Goal: Information Seeking & Learning: Check status

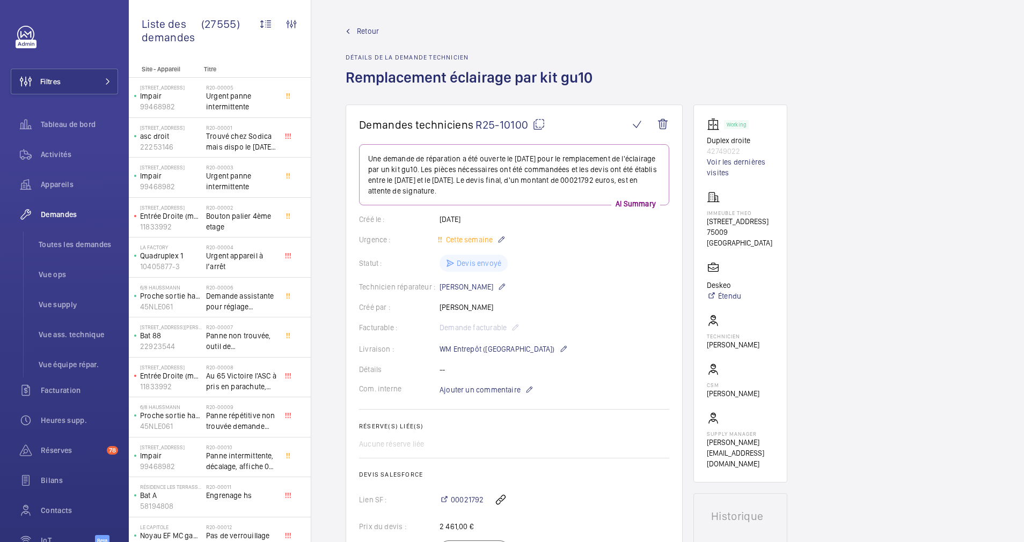
click at [370, 25] on wm-front-admin-header "Retour Détails de la demande technicien Remplacement éclairage par kit gu10" at bounding box center [667, 52] width 713 height 105
click at [371, 31] on span "Retour" at bounding box center [368, 31] width 22 height 11
click at [62, 184] on span "Appareils" at bounding box center [79, 184] width 77 height 11
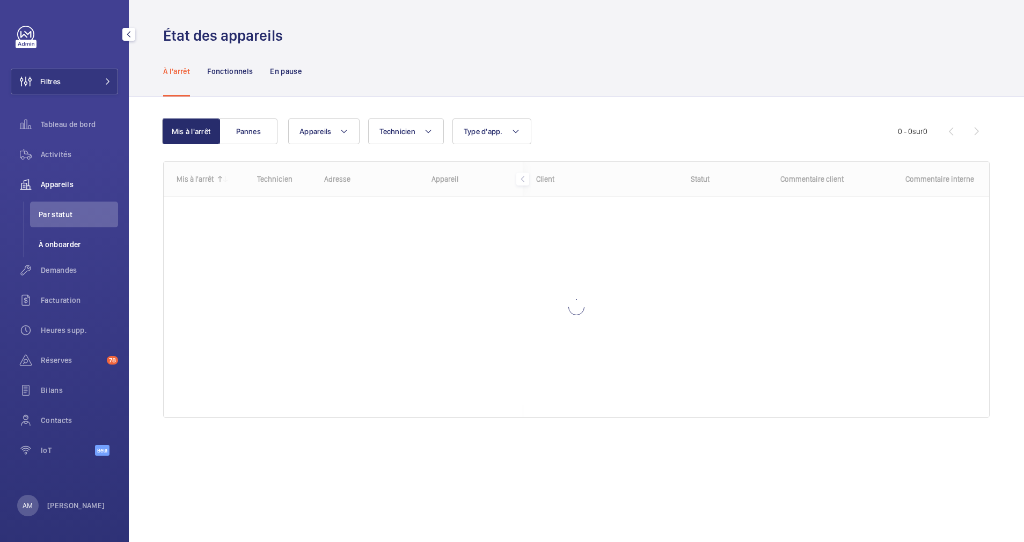
click at [53, 248] on span "À onboarder" at bounding box center [78, 244] width 79 height 11
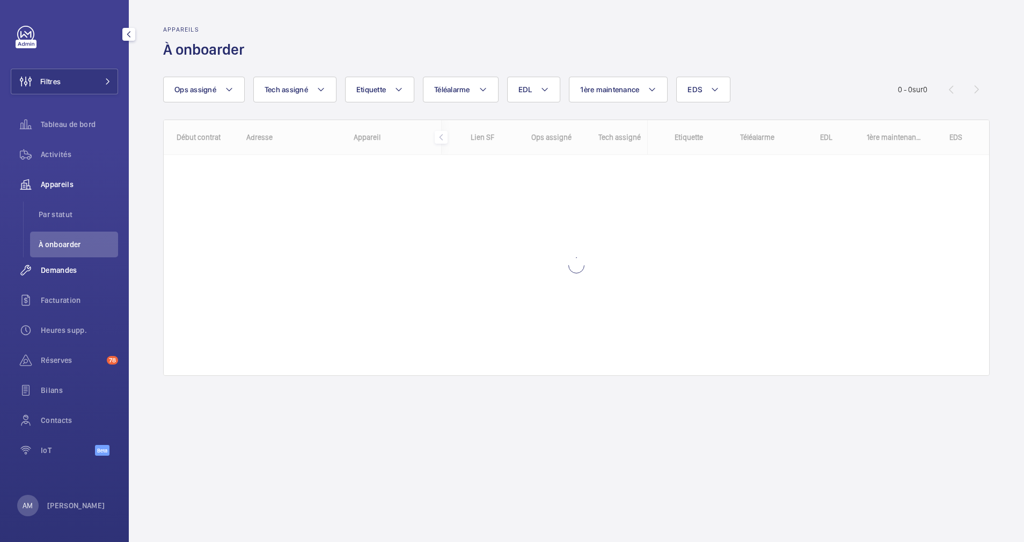
click at [52, 272] on span "Demandes" at bounding box center [79, 270] width 77 height 11
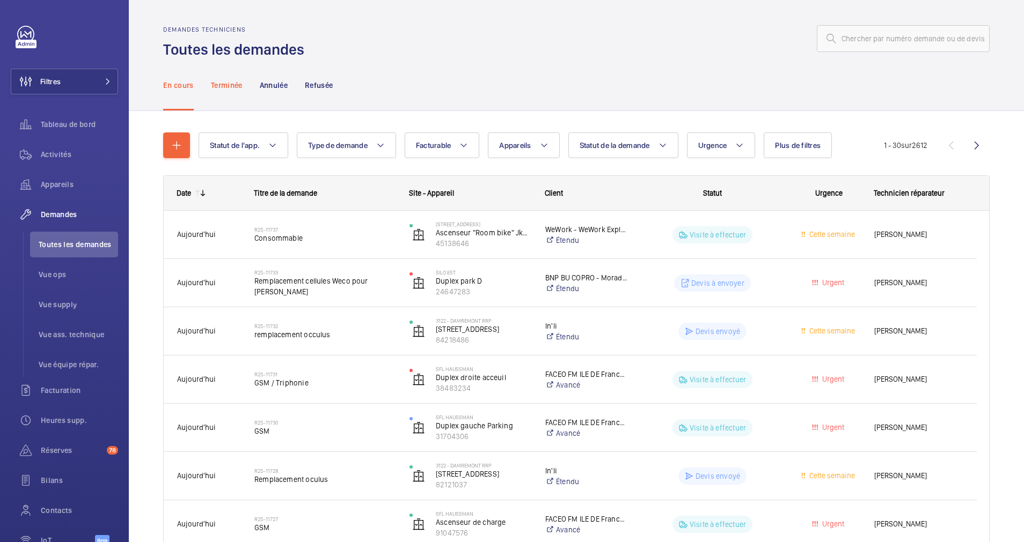
click at [218, 87] on p "Terminée" at bounding box center [227, 85] width 32 height 11
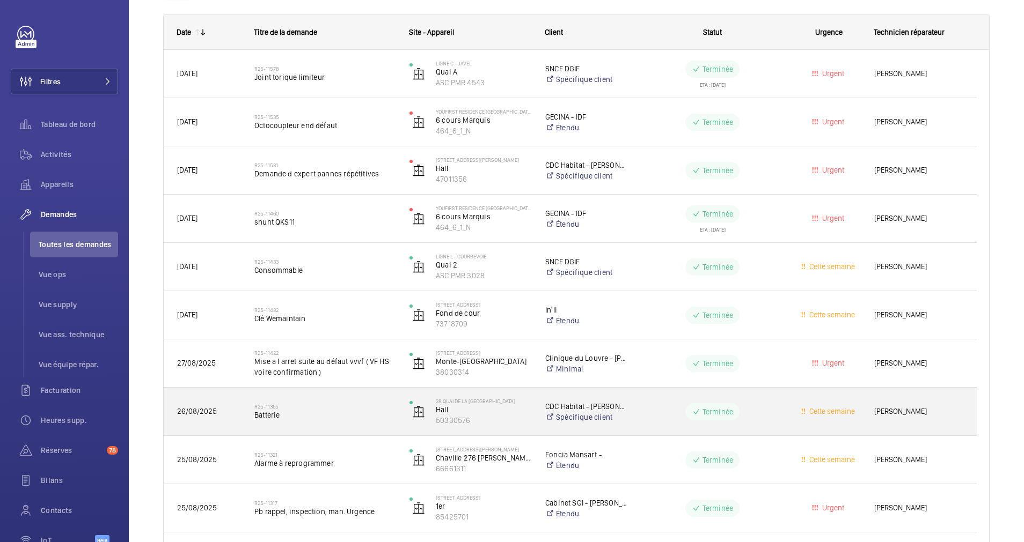
scroll to position [80, 0]
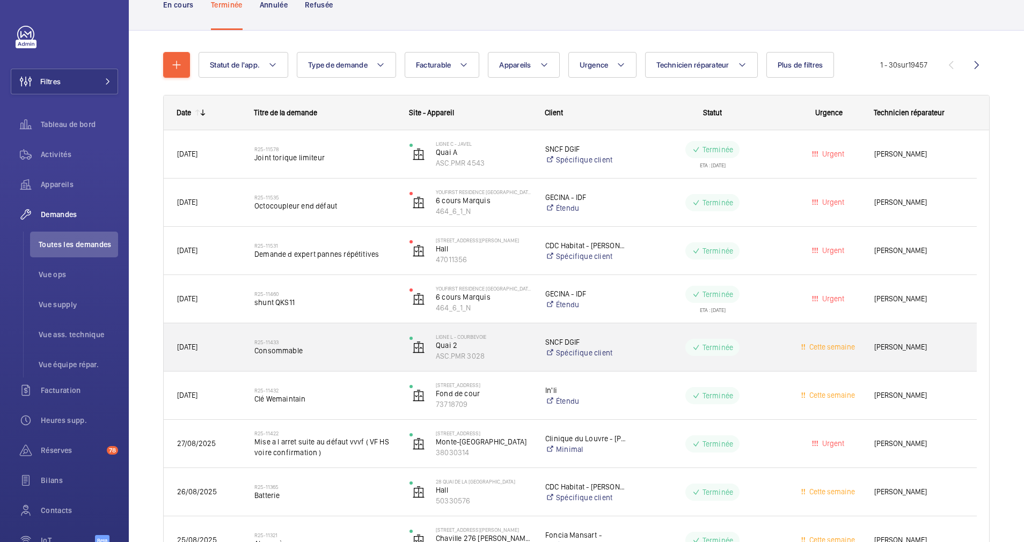
click at [341, 342] on h2 "R25-11433" at bounding box center [324, 342] width 141 height 6
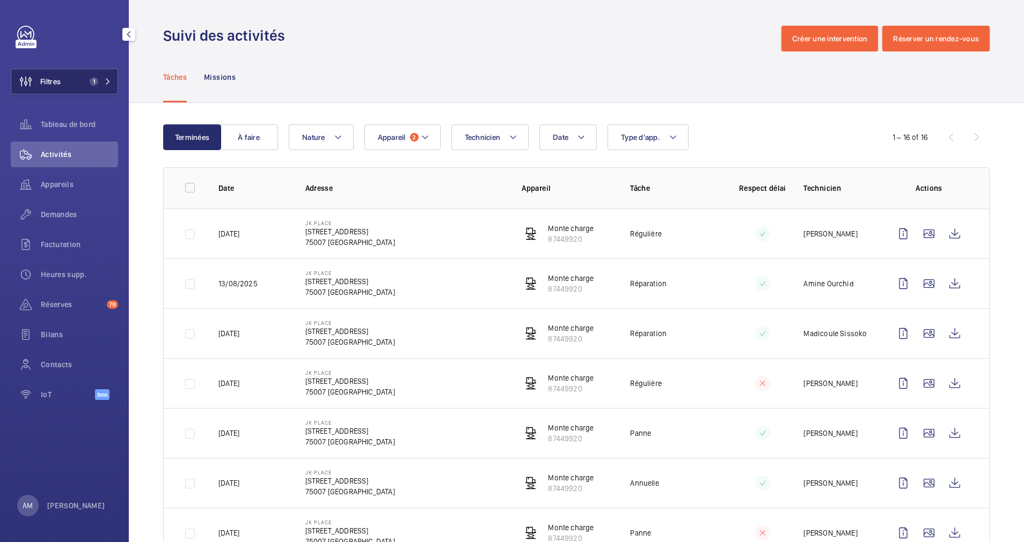
click at [93, 74] on button "Filtres 1" at bounding box center [64, 82] width 107 height 26
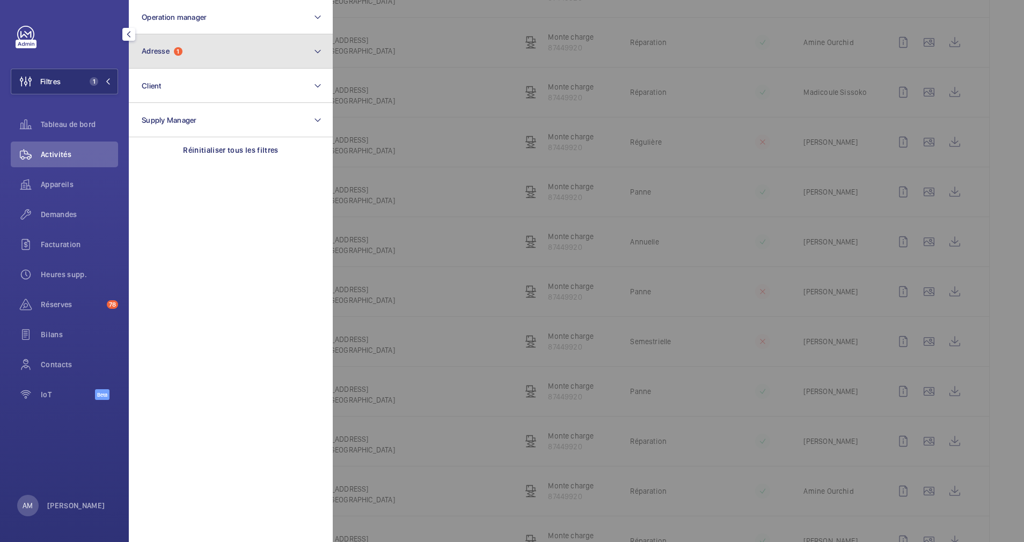
click at [181, 53] on span "1" at bounding box center [178, 51] width 9 height 9
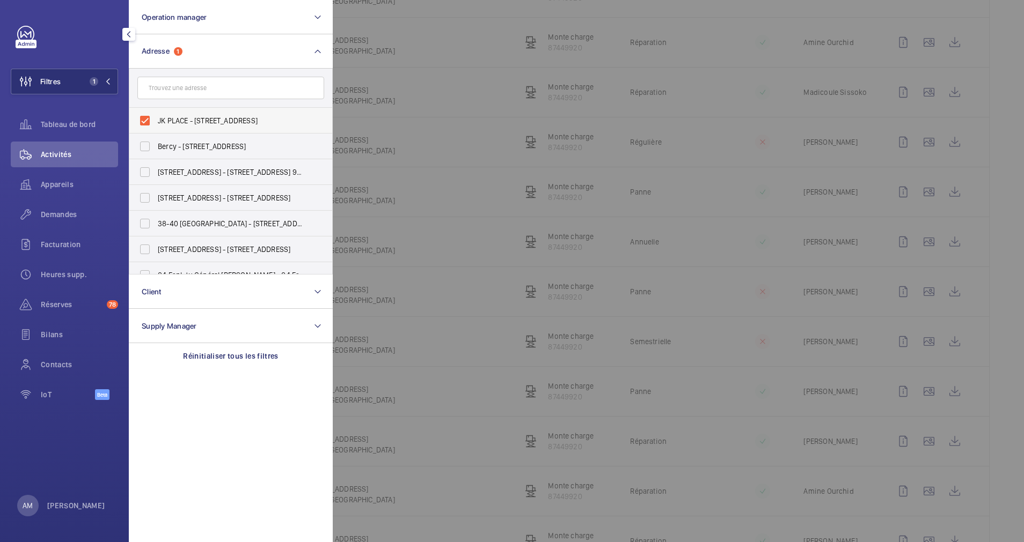
click at [151, 115] on label "JK PLACE - 82 Rue de Lille, PARIS 75007" at bounding box center [222, 121] width 187 height 26
click at [151, 115] on input "JK PLACE - 82 Rue de Lille, PARIS 75007" at bounding box center [144, 120] width 21 height 21
checkbox input "false"
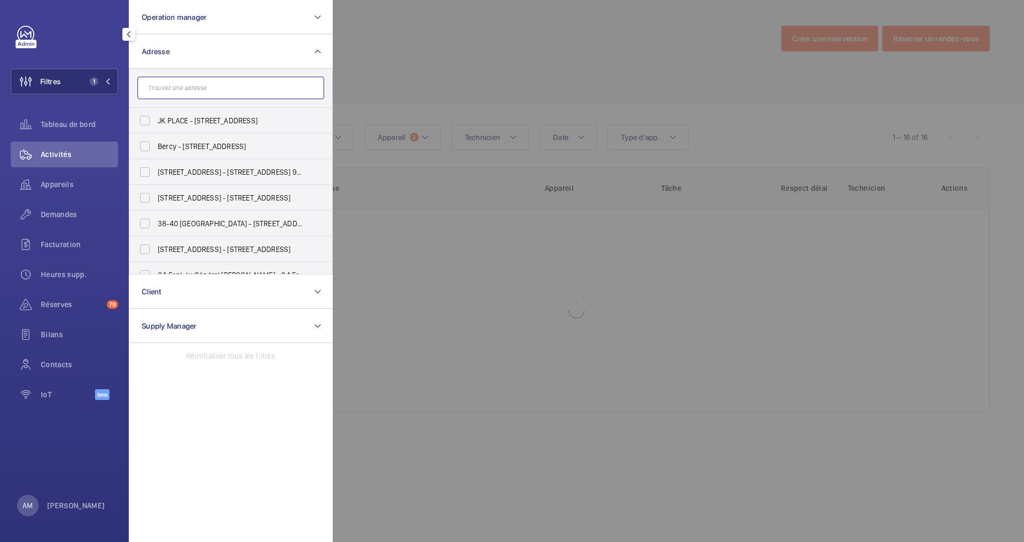
click at [182, 89] on input "text" at bounding box center [230, 88] width 187 height 23
paste input "79 RUE DE CLICHY"
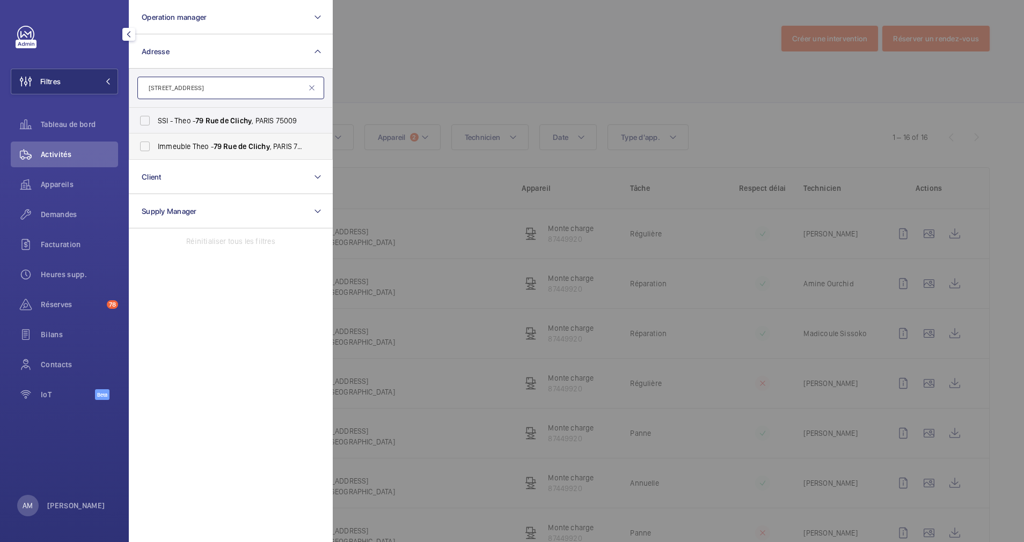
type input "79 RUE DE CLICHY"
click at [147, 144] on label "Immeuble Theo - 79 Rue de Clichy , PARIS 75009" at bounding box center [222, 147] width 187 height 26
click at [147, 144] on input "Immeuble Theo - 79 Rue de Clichy , PARIS 75009" at bounding box center [144, 146] width 21 height 21
checkbox input "true"
click at [435, 67] on div at bounding box center [845, 271] width 1024 height 542
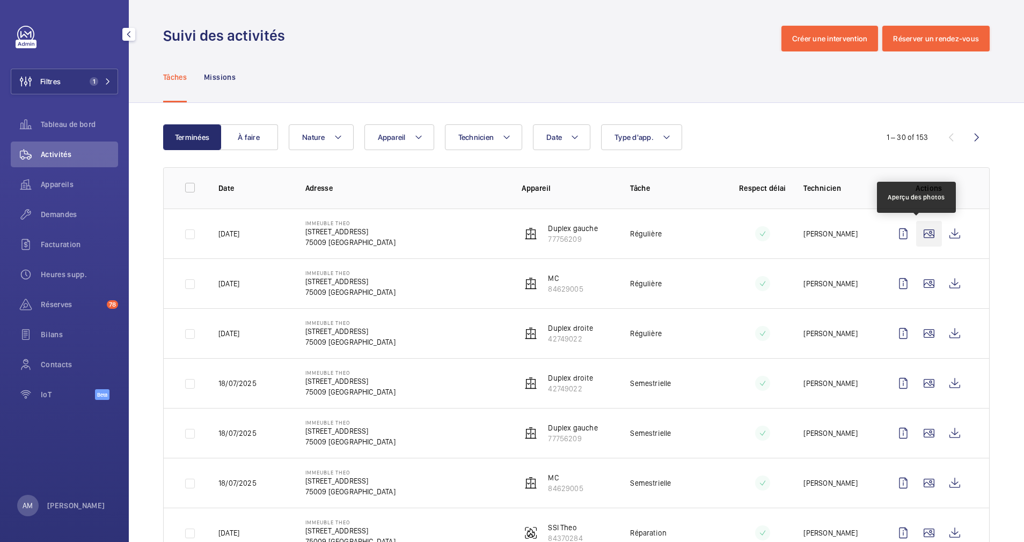
click at [920, 231] on wm-front-icon-button at bounding box center [929, 234] width 26 height 26
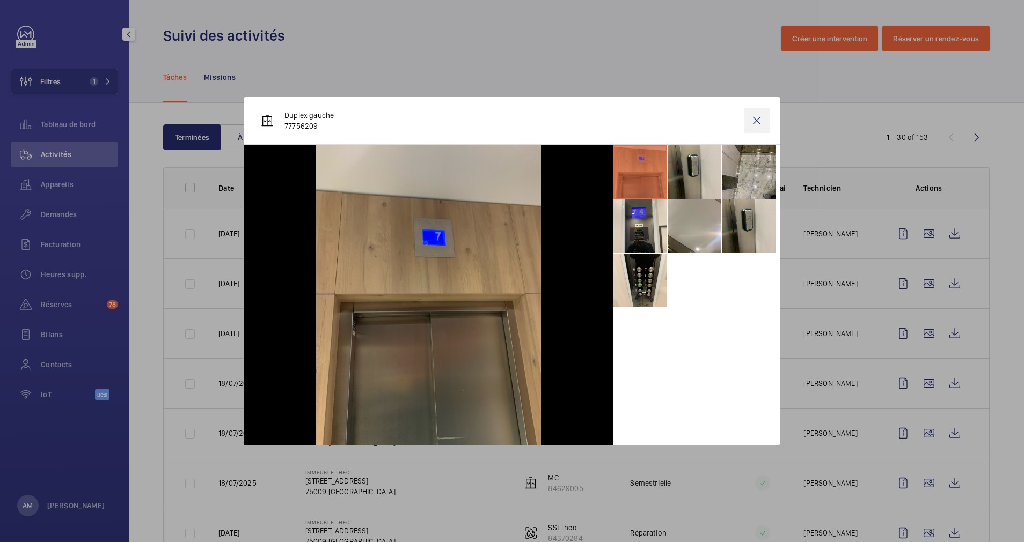
click at [755, 124] on wm-front-icon-button at bounding box center [757, 121] width 26 height 26
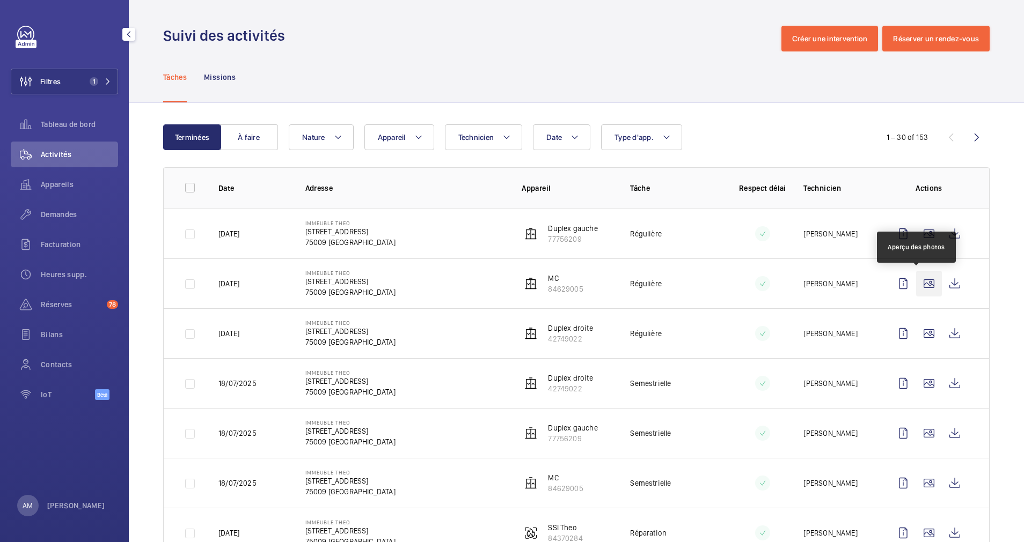
click at [916, 283] on wm-front-icon-button at bounding box center [929, 284] width 26 height 26
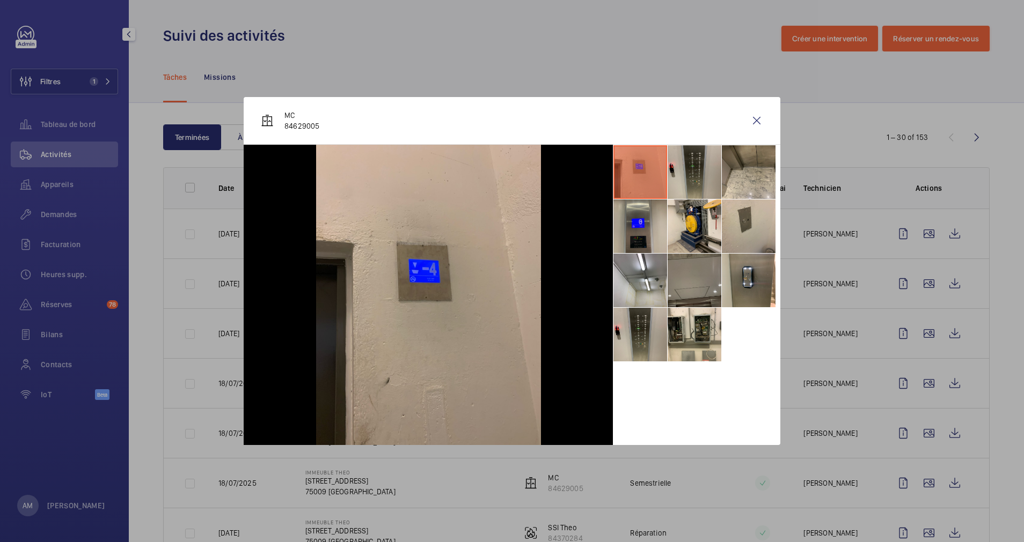
click at [688, 276] on li at bounding box center [694, 281] width 54 height 54
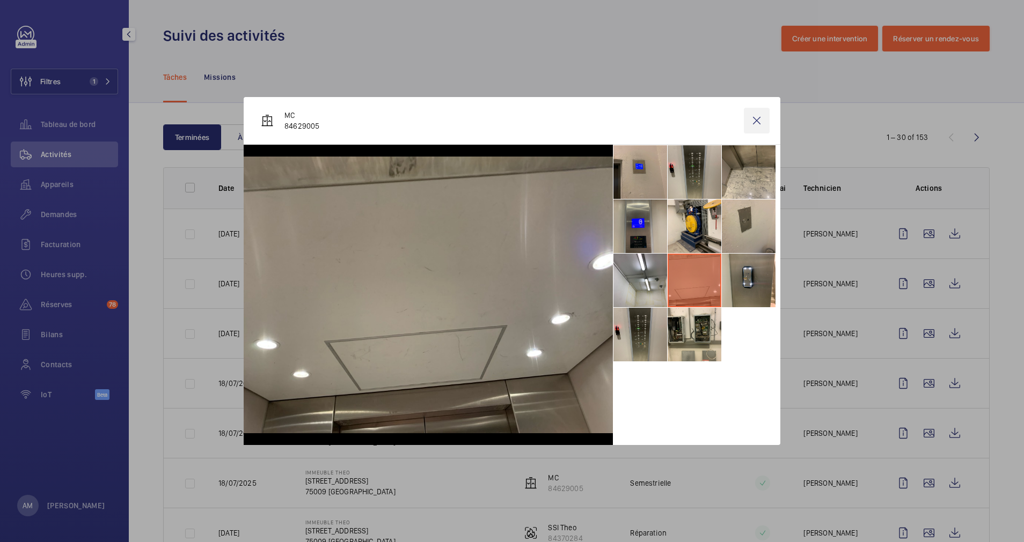
click at [761, 118] on wm-front-icon-button at bounding box center [757, 121] width 26 height 26
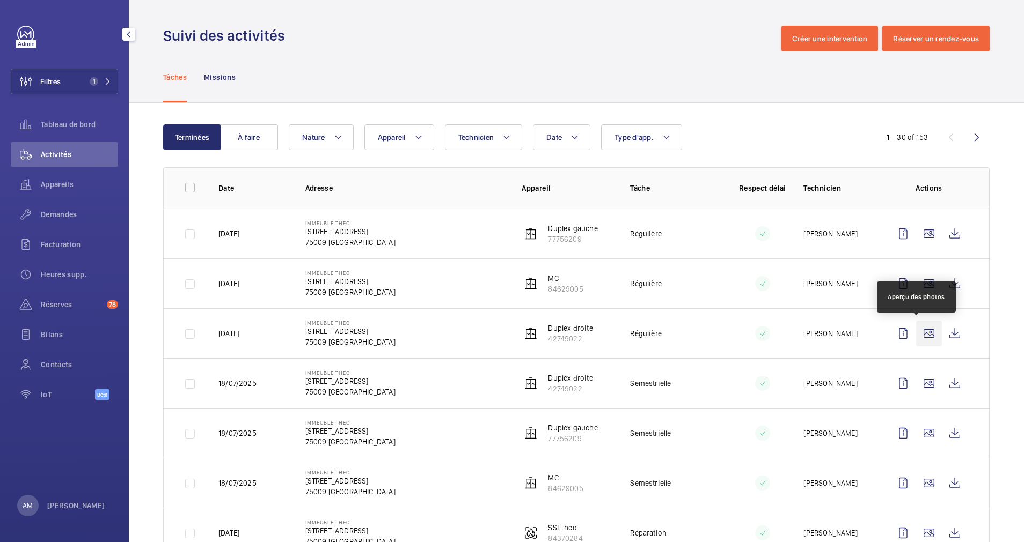
click at [919, 332] on wm-front-icon-button at bounding box center [929, 334] width 26 height 26
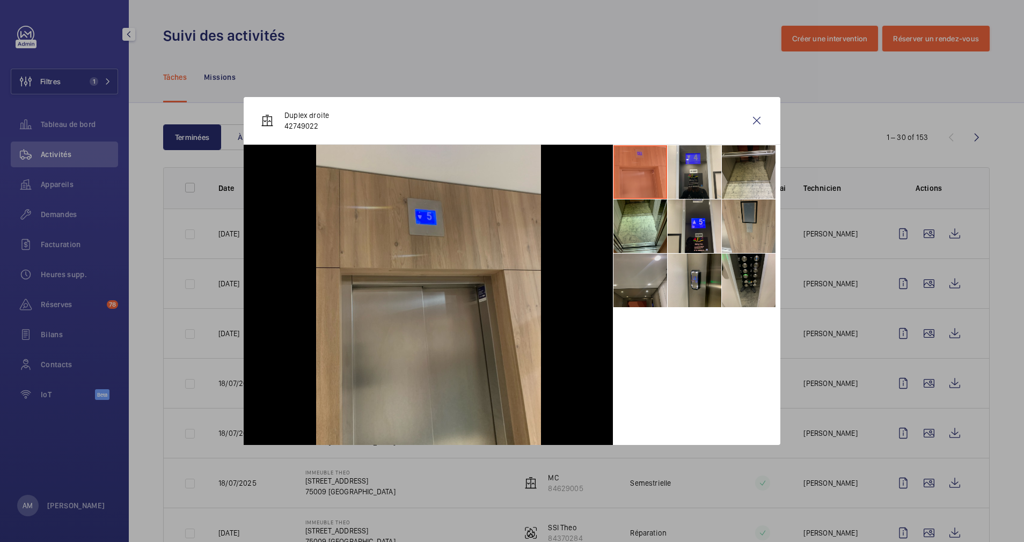
click at [653, 282] on li at bounding box center [640, 281] width 54 height 54
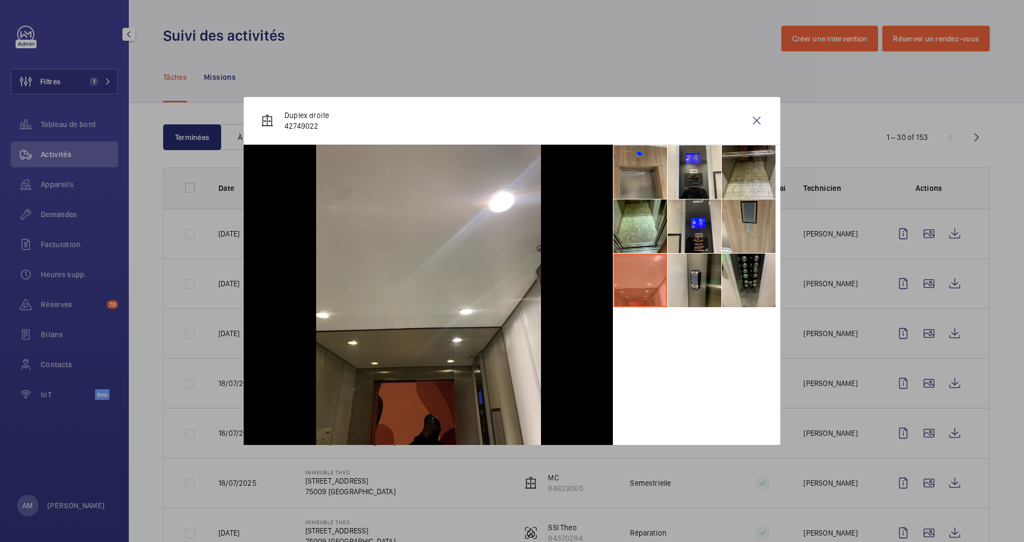
click at [916, 385] on div at bounding box center [512, 271] width 1024 height 542
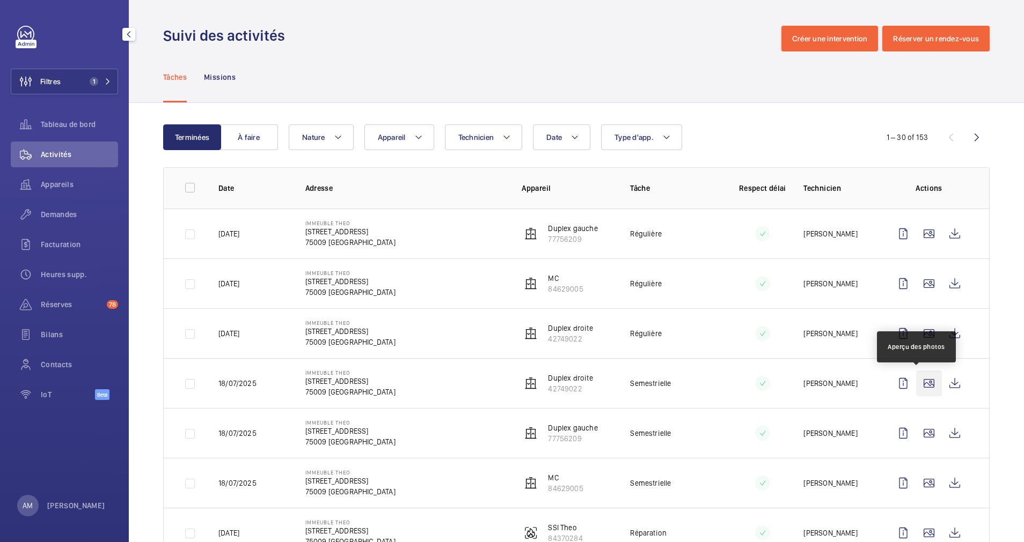
click at [916, 377] on wm-front-icon-button at bounding box center [929, 384] width 26 height 26
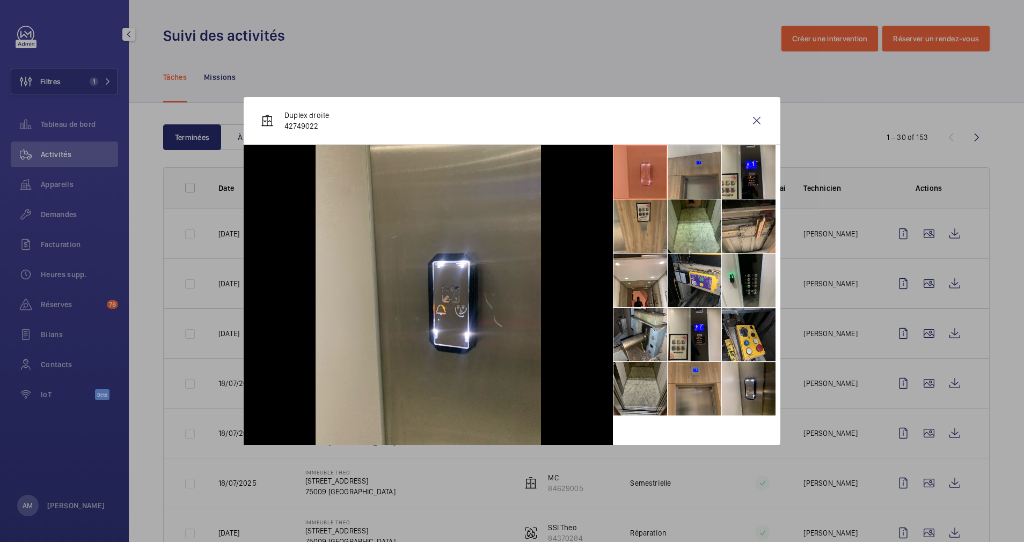
click at [654, 397] on li at bounding box center [640, 389] width 54 height 54
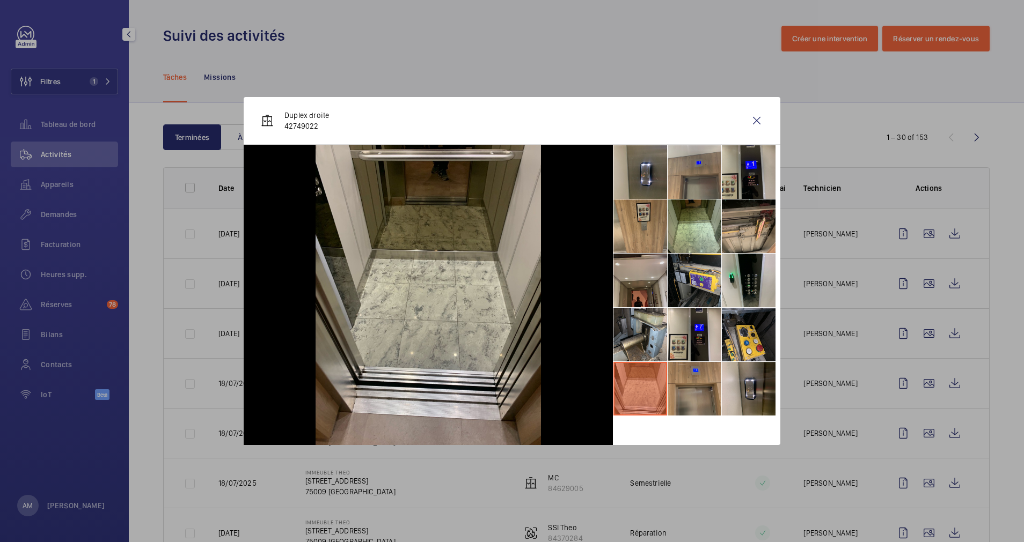
click at [649, 270] on li at bounding box center [640, 281] width 54 height 54
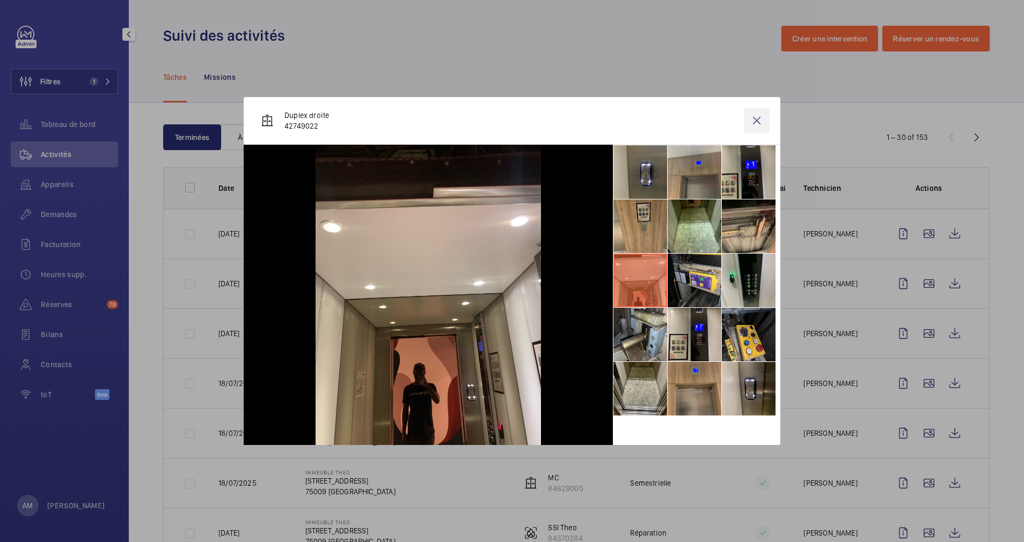
click at [756, 118] on wm-front-icon-button at bounding box center [757, 121] width 26 height 26
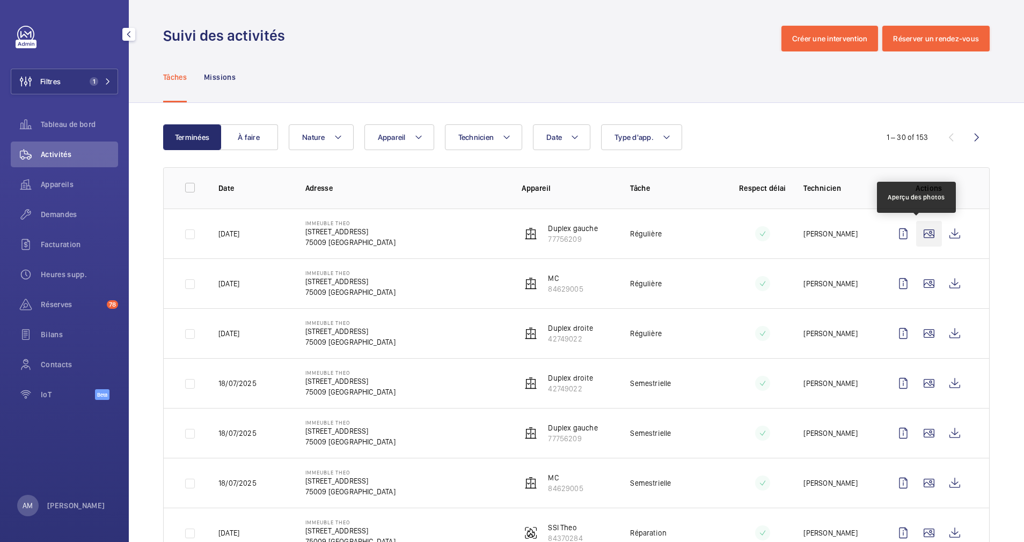
click at [919, 236] on wm-front-icon-button at bounding box center [929, 234] width 26 height 26
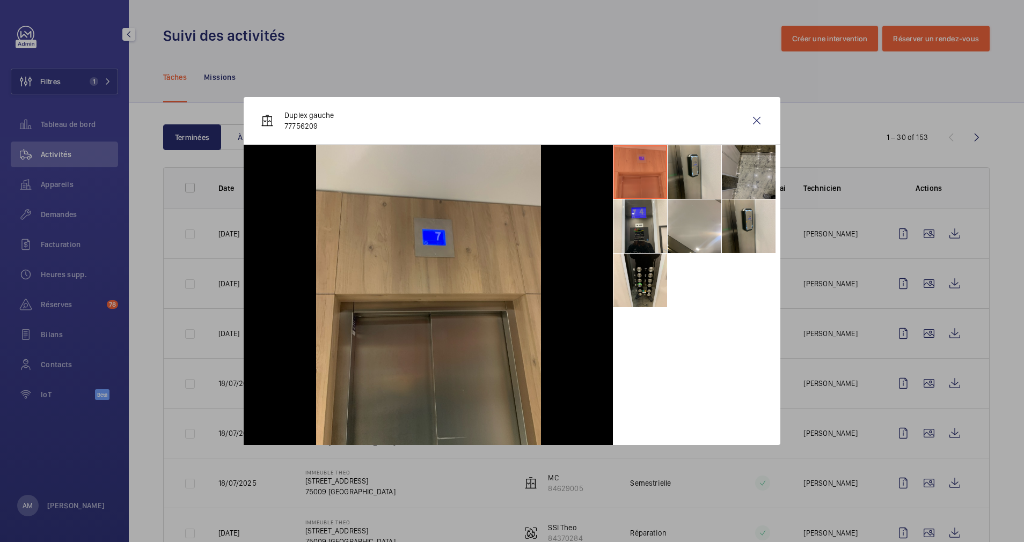
click at [738, 177] on li at bounding box center [749, 172] width 54 height 54
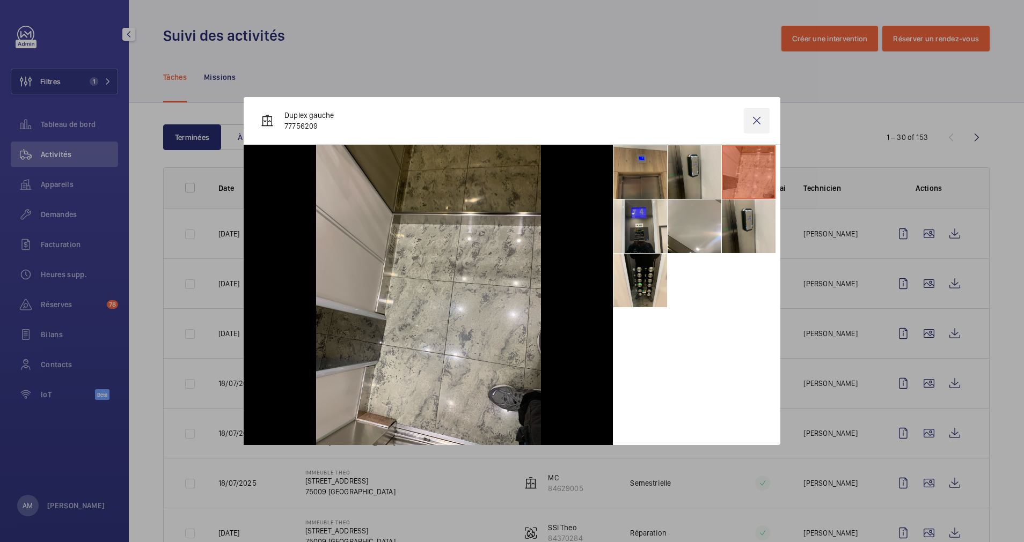
click at [755, 120] on wm-front-icon-button at bounding box center [757, 121] width 26 height 26
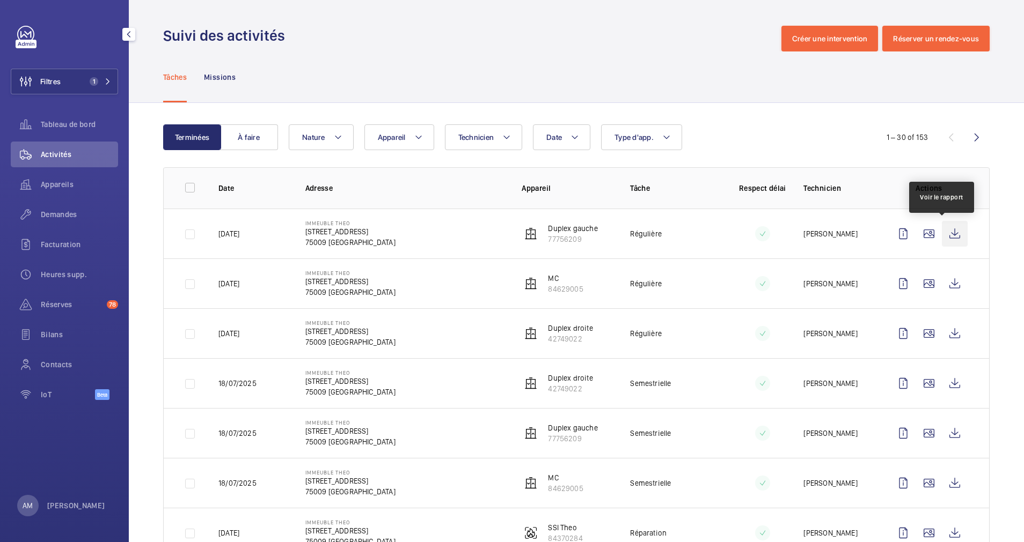
click at [944, 228] on wm-front-icon-button at bounding box center [955, 234] width 26 height 26
click at [420, 136] on mat-icon at bounding box center [418, 137] width 9 height 13
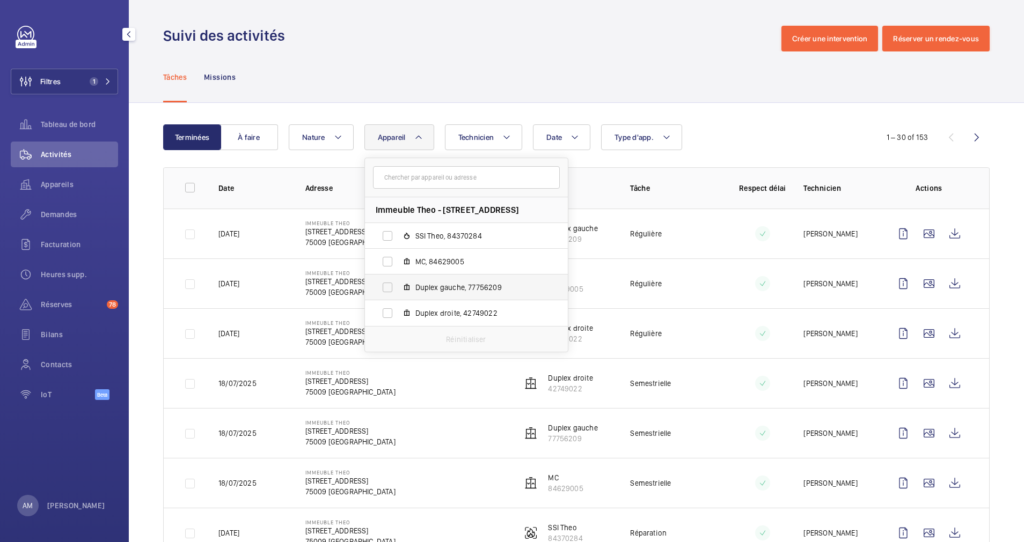
click at [385, 287] on label "Duplex gauche, 77756209" at bounding box center [458, 288] width 186 height 26
click at [385, 287] on input "Duplex gauche, 77756209" at bounding box center [387, 287] width 21 height 21
checkbox input "true"
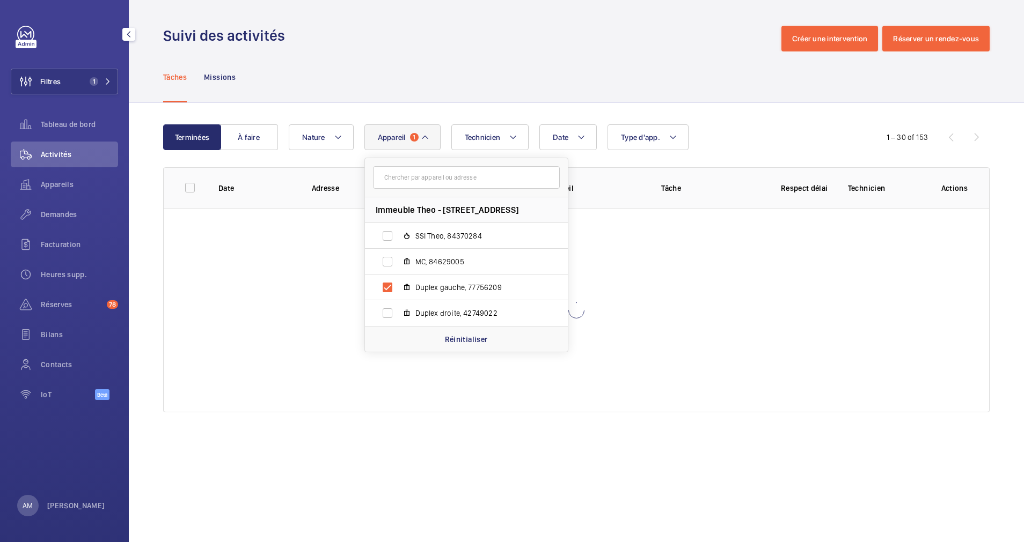
click at [834, 128] on div "Date Technicien Appareil 1 Immeuble Theo - 79 Rue de Clichy, 75009 PARIS SSI Th…" at bounding box center [575, 137] width 572 height 26
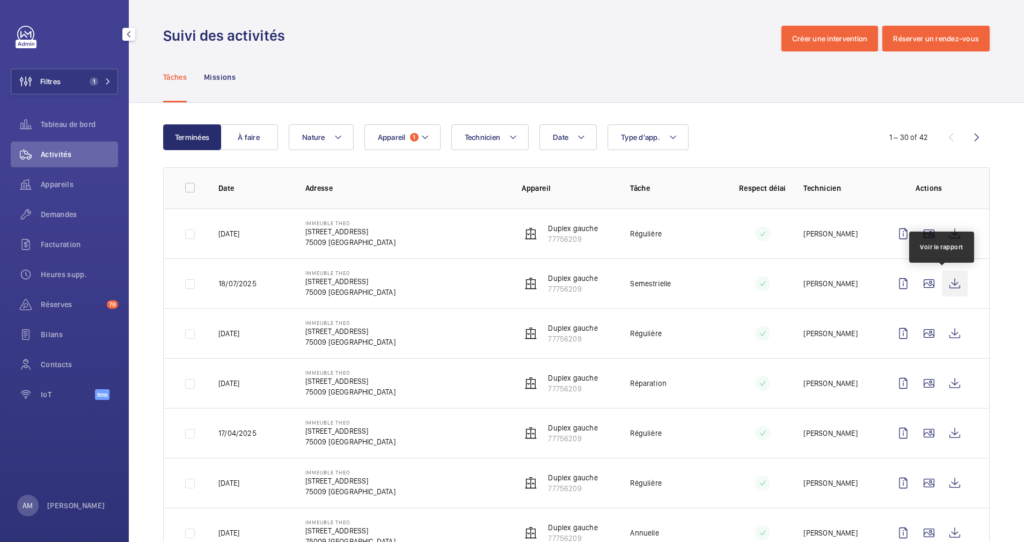
click at [942, 280] on wm-front-icon-button at bounding box center [955, 284] width 26 height 26
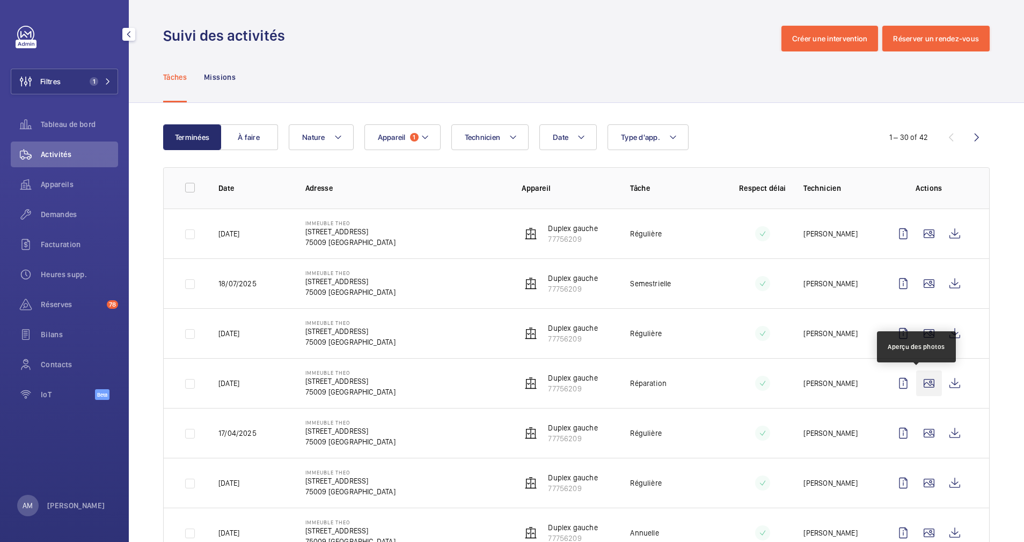
click at [918, 378] on wm-front-icon-button at bounding box center [929, 384] width 26 height 26
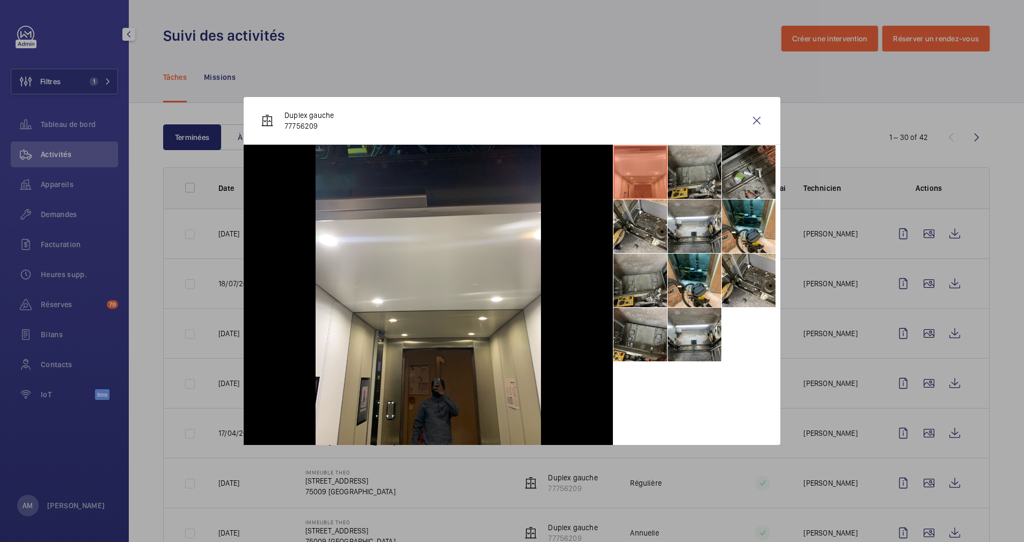
click at [910, 383] on div at bounding box center [512, 271] width 1024 height 542
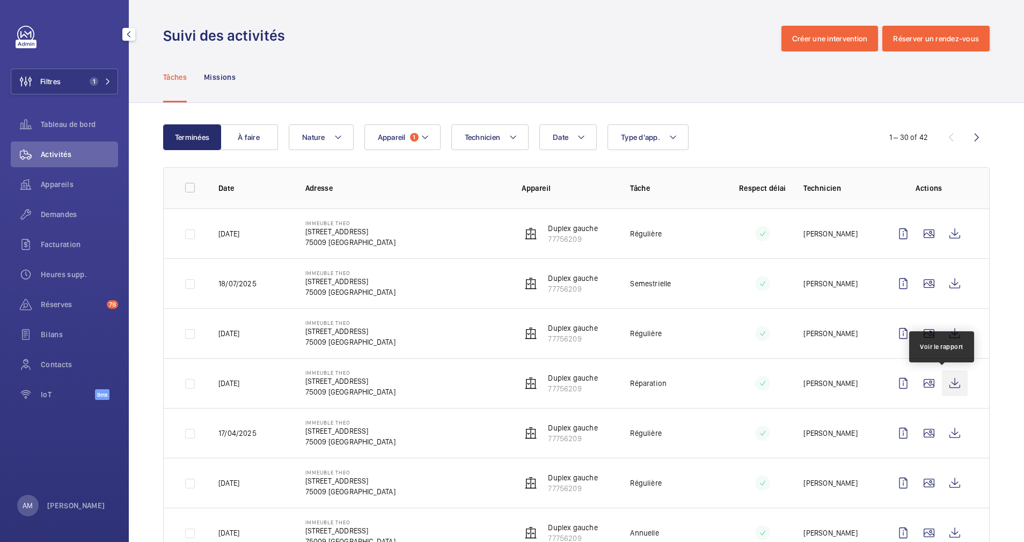
click at [945, 380] on wm-front-icon-button at bounding box center [955, 384] width 26 height 26
click at [102, 75] on button "Filtres 1" at bounding box center [64, 82] width 107 height 26
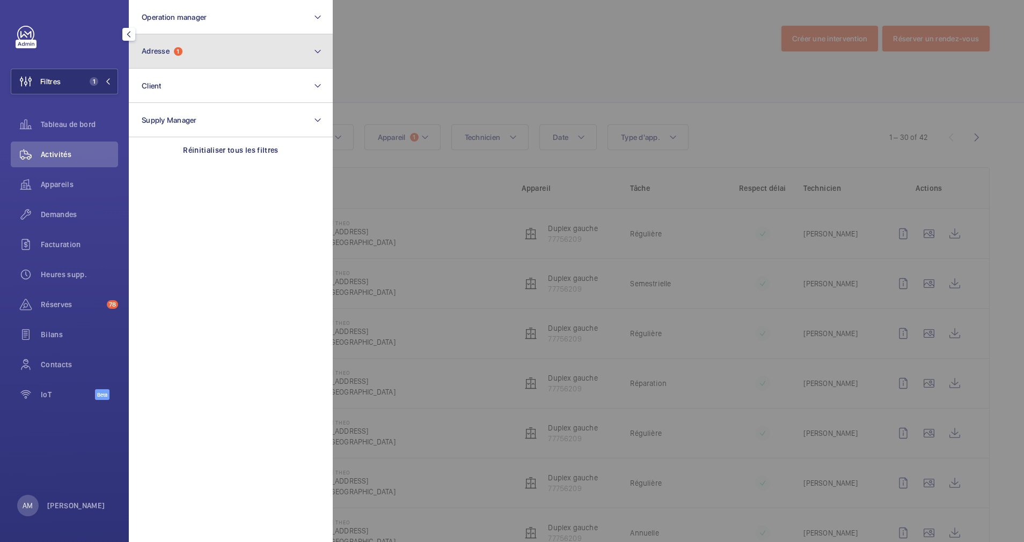
click at [182, 53] on span "1" at bounding box center [178, 51] width 9 height 9
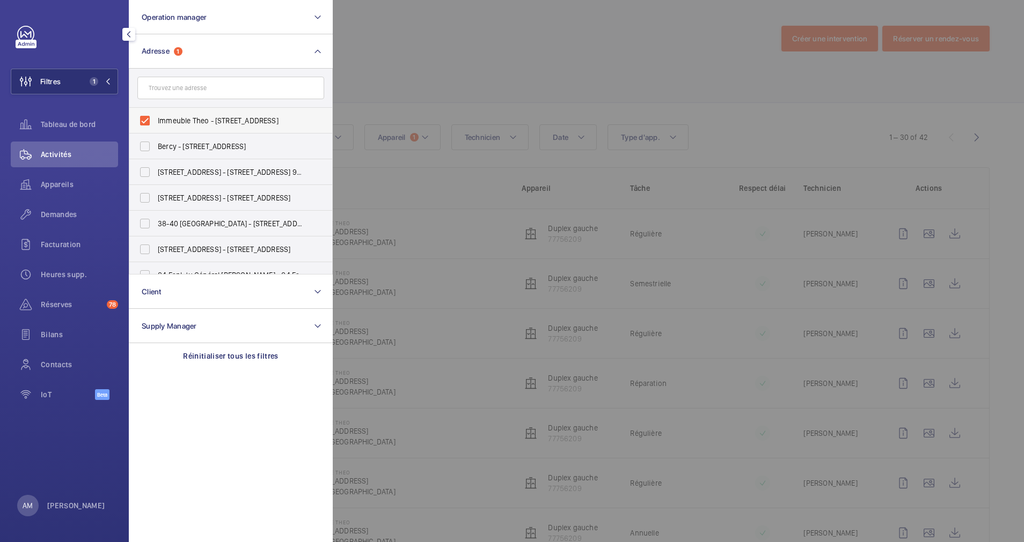
drag, startPoint x: 148, startPoint y: 118, endPoint x: 152, endPoint y: 113, distance: 6.1
click at [150, 117] on label "Immeuble Theo - 79 Rue de Clichy, PARIS 75009" at bounding box center [222, 121] width 187 height 26
click at [150, 117] on input "Immeuble Theo - 79 Rue de Clichy, PARIS 75009" at bounding box center [144, 120] width 21 height 21
checkbox input "false"
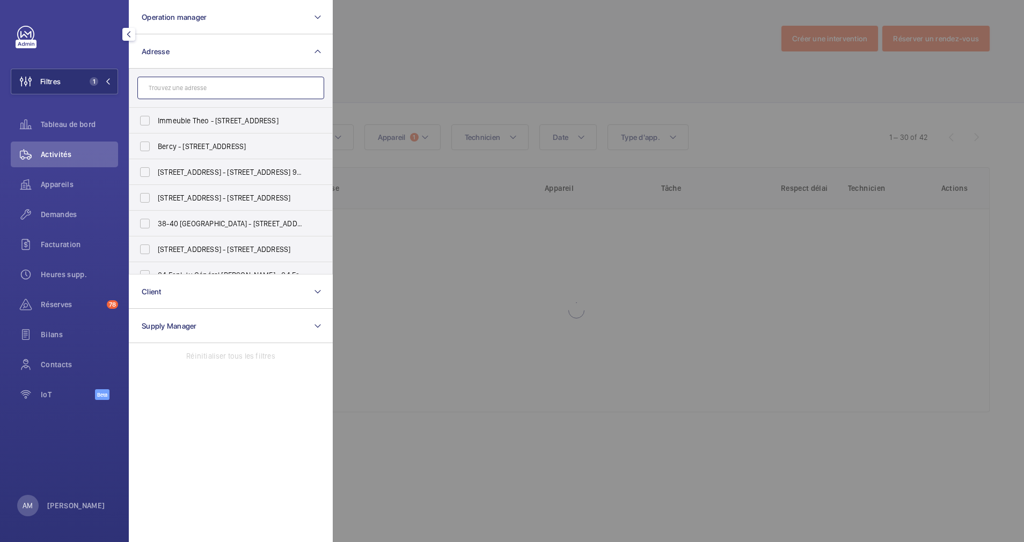
click at [175, 92] on input "text" at bounding box center [230, 88] width 187 height 23
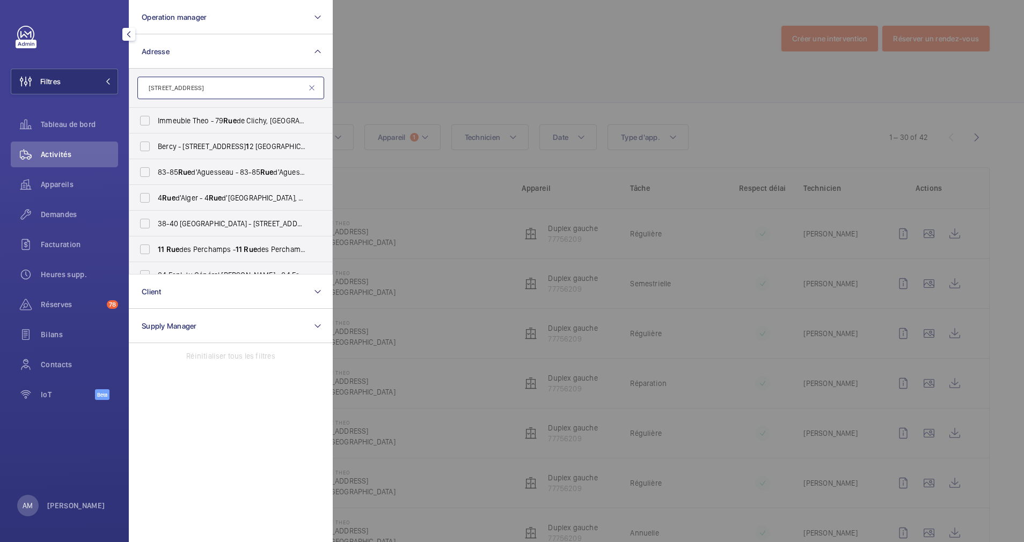
type input "1 rue provence"
click at [143, 118] on label "4053 - VILLEJUIF 05 - 1 Rue de Provence 94800 VILLEJUIF, VILLEJUIF 94800" at bounding box center [222, 121] width 187 height 26
click at [143, 118] on input "4053 - VILLEJUIF 05 - 1 Rue de Provence 94800 VILLEJUIF, VILLEJUIF 94800" at bounding box center [144, 120] width 21 height 21
checkbox input "true"
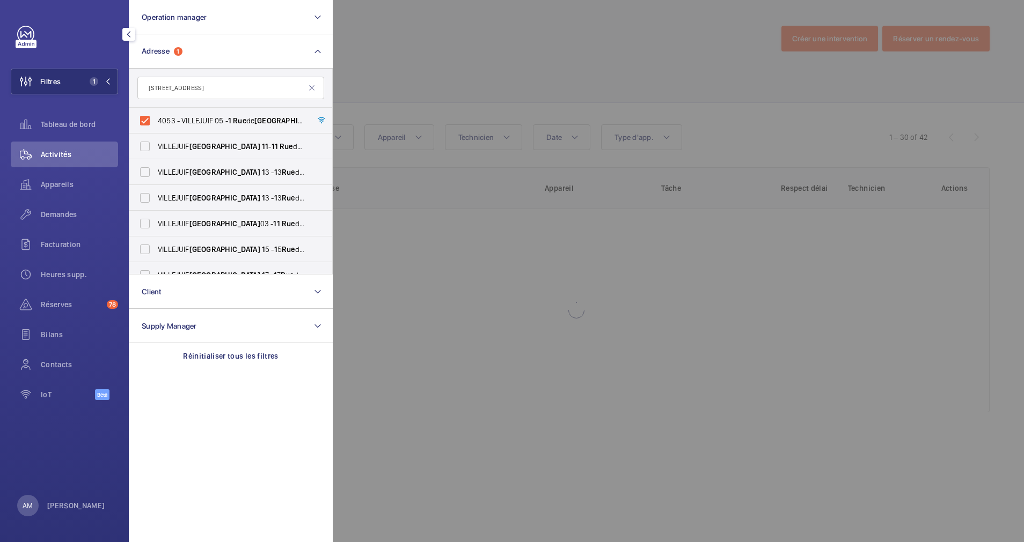
click at [536, 74] on div at bounding box center [845, 271] width 1024 height 542
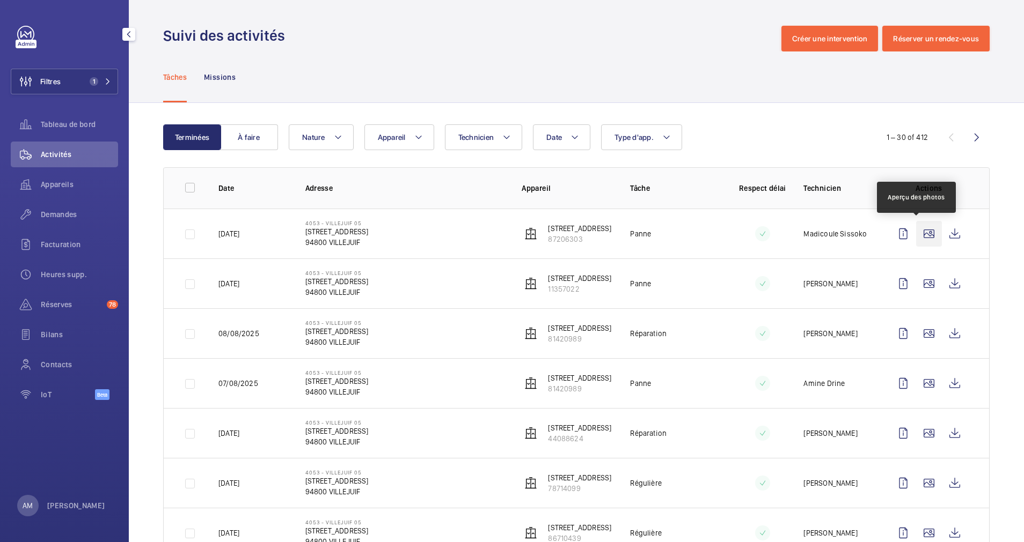
click at [916, 226] on wm-front-icon-button at bounding box center [929, 234] width 26 height 26
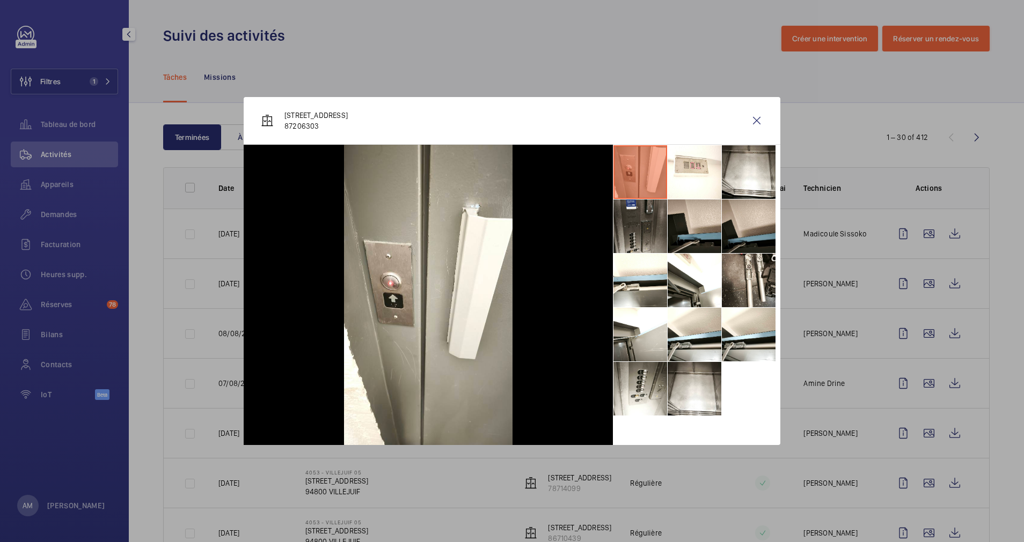
click at [914, 286] on div at bounding box center [512, 271] width 1024 height 542
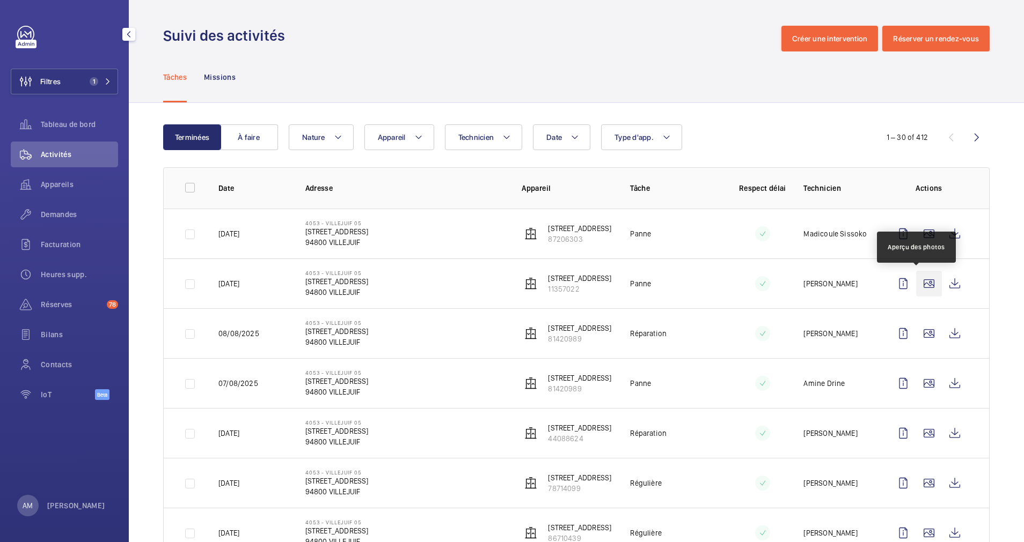
click at [916, 284] on wm-front-icon-button at bounding box center [929, 284] width 26 height 26
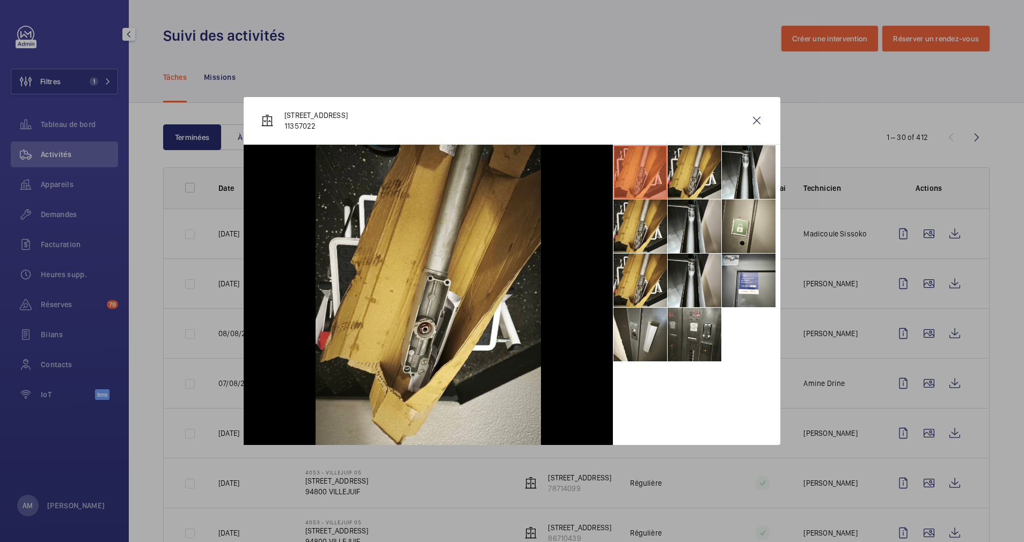
click at [914, 335] on div at bounding box center [512, 271] width 1024 height 542
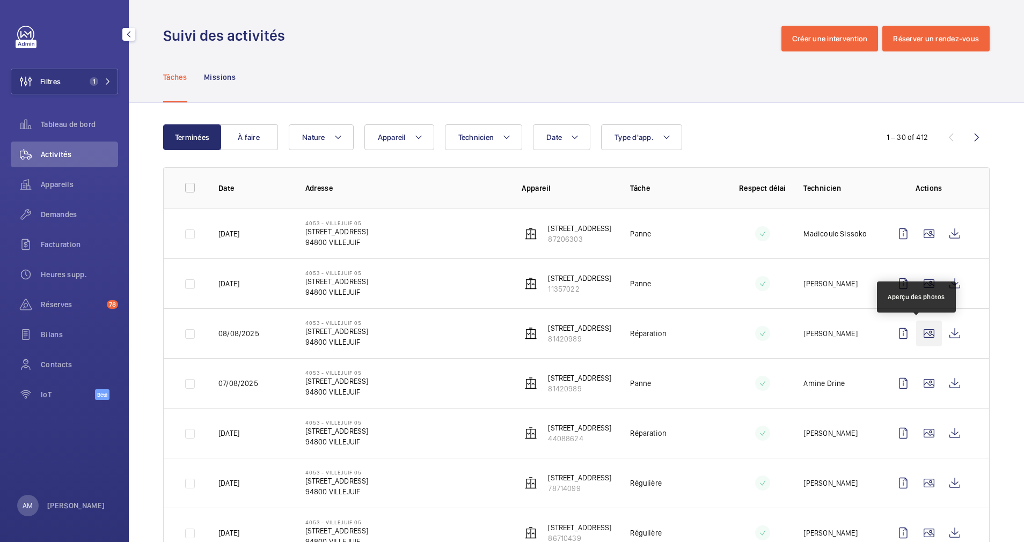
click at [916, 332] on wm-front-icon-button at bounding box center [929, 334] width 26 height 26
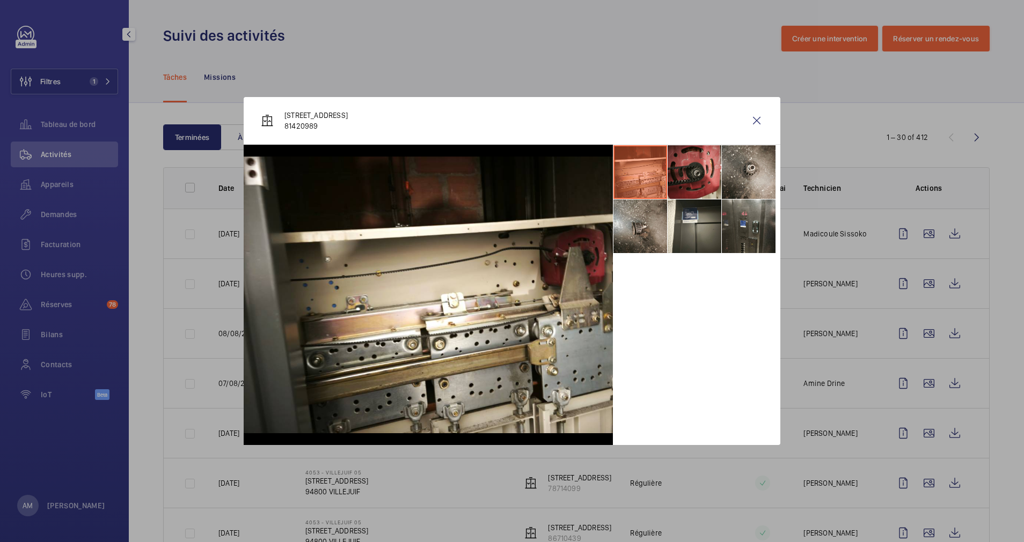
click at [916, 390] on div at bounding box center [512, 271] width 1024 height 542
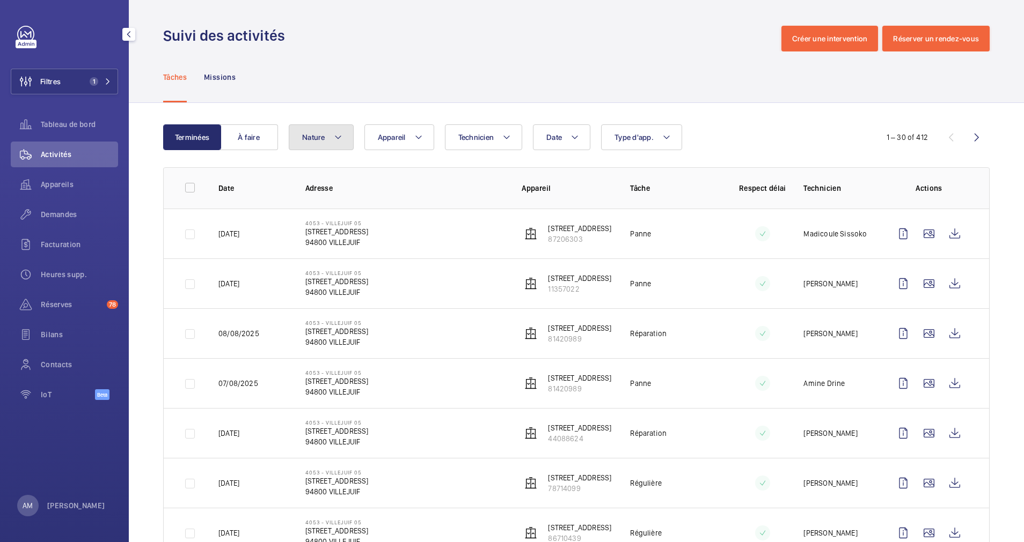
click at [331, 146] on button "Nature" at bounding box center [321, 137] width 65 height 26
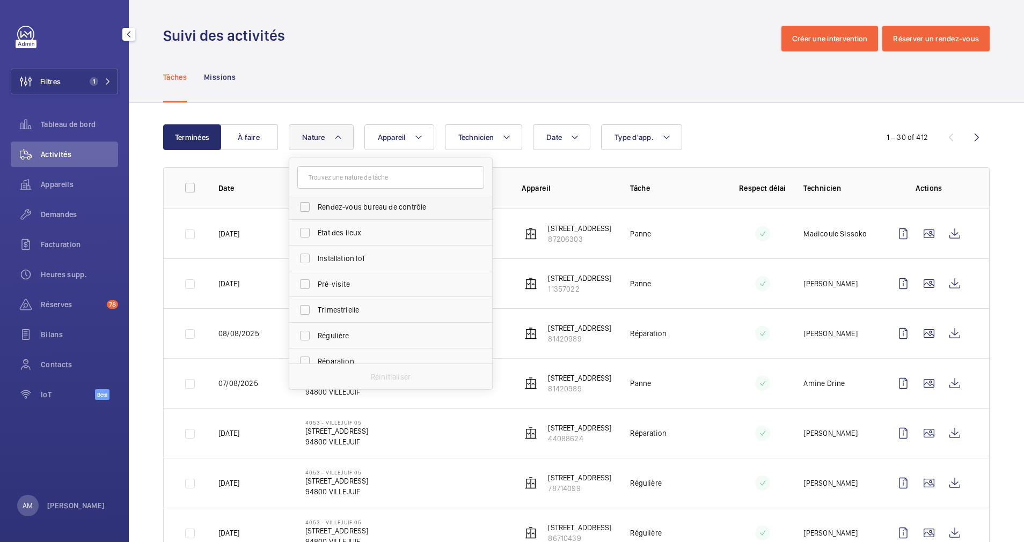
scroll to position [161, 0]
click at [306, 228] on label "Trimestrielle" at bounding box center [382, 230] width 187 height 26
click at [306, 228] on input "Trimestrielle" at bounding box center [304, 229] width 21 height 21
checkbox input "true"
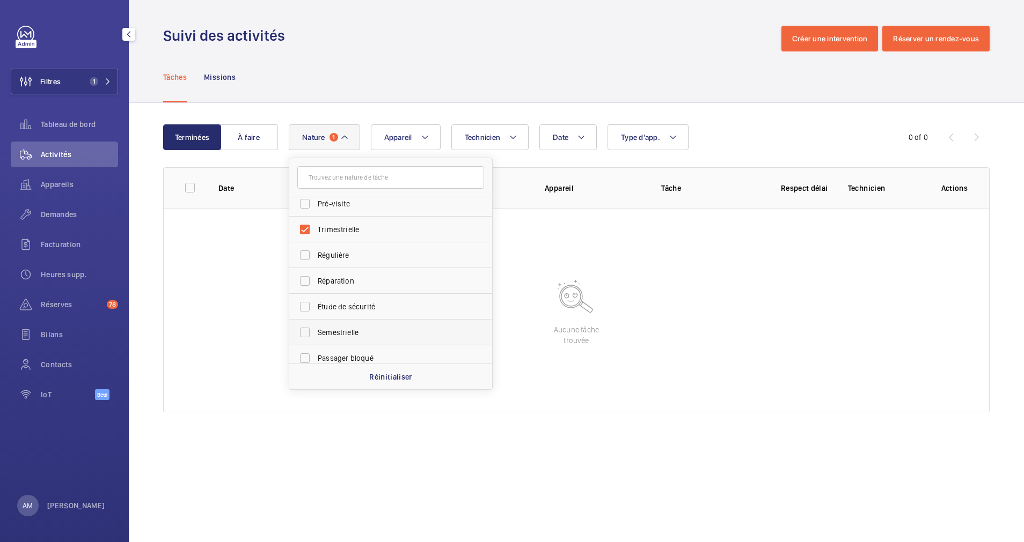
click at [302, 327] on label "Semestrielle" at bounding box center [382, 333] width 187 height 26
click at [302, 327] on input "Semestrielle" at bounding box center [304, 332] width 21 height 21
checkbox input "true"
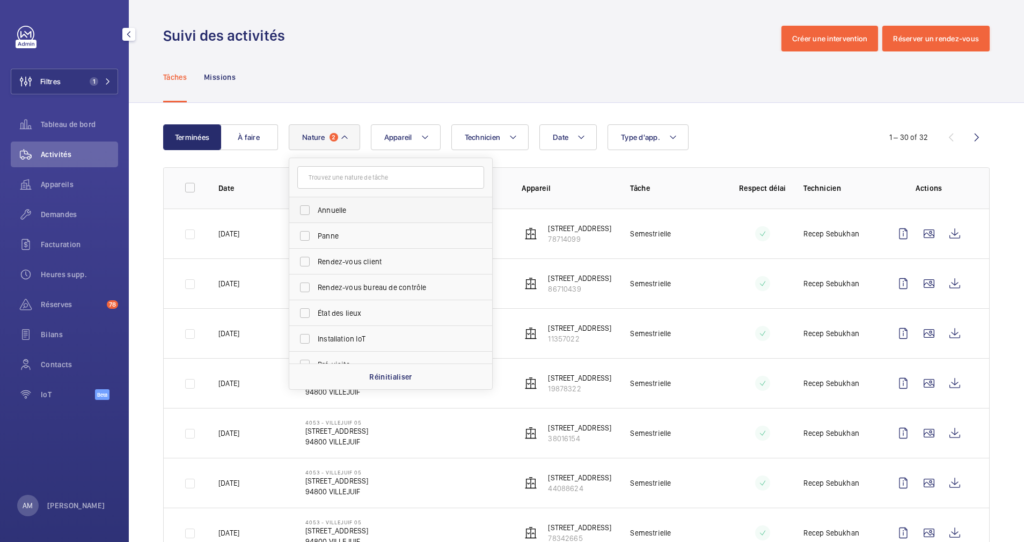
click at [306, 203] on label "Annuelle" at bounding box center [382, 210] width 187 height 26
click at [306, 203] on input "Annuelle" at bounding box center [304, 210] width 21 height 21
checkbox input "true"
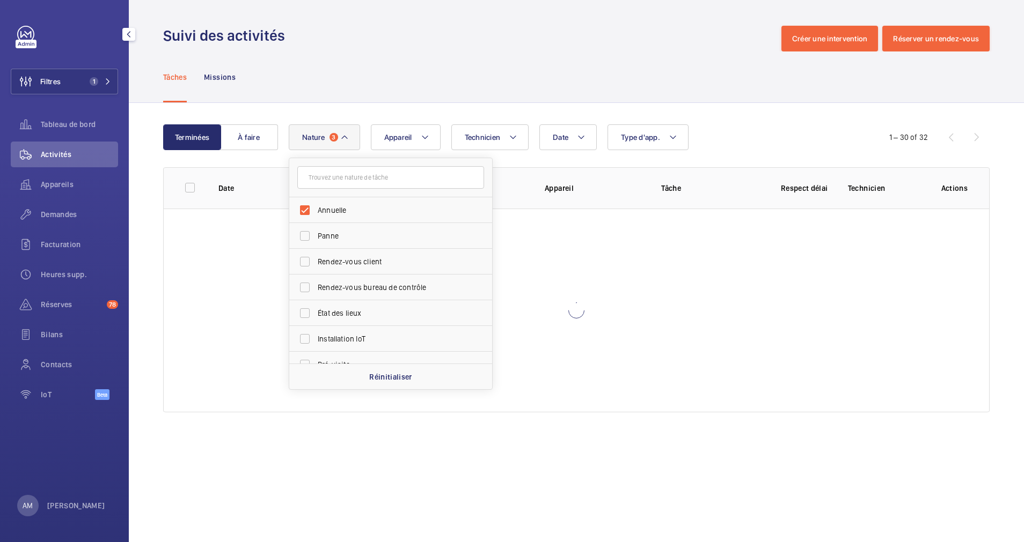
click at [780, 118] on div "Terminées À faire Date Technicien Appareil Type d'app. Nature 3 Annuelle Panne …" at bounding box center [576, 270] width 895 height 335
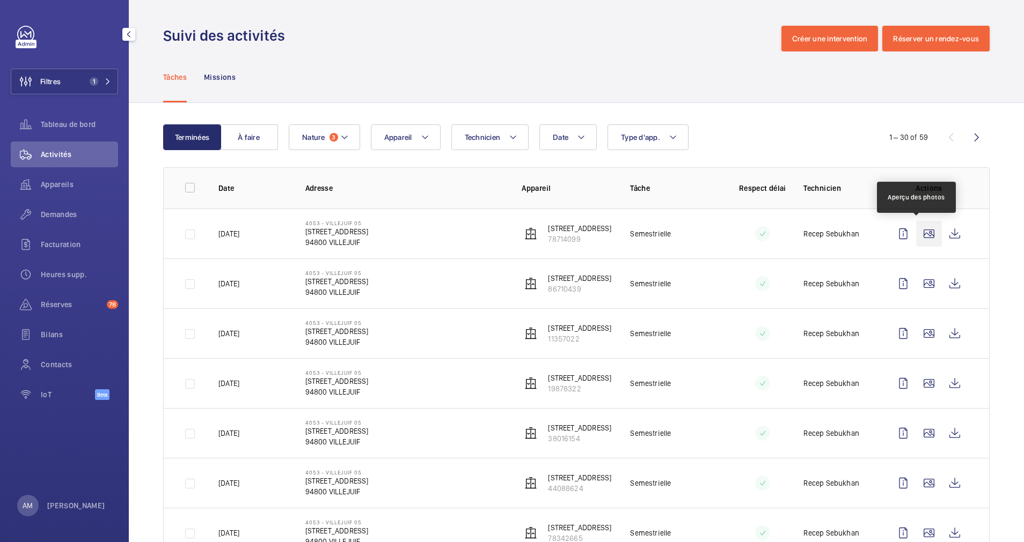
click at [916, 232] on wm-front-icon-button at bounding box center [929, 234] width 26 height 26
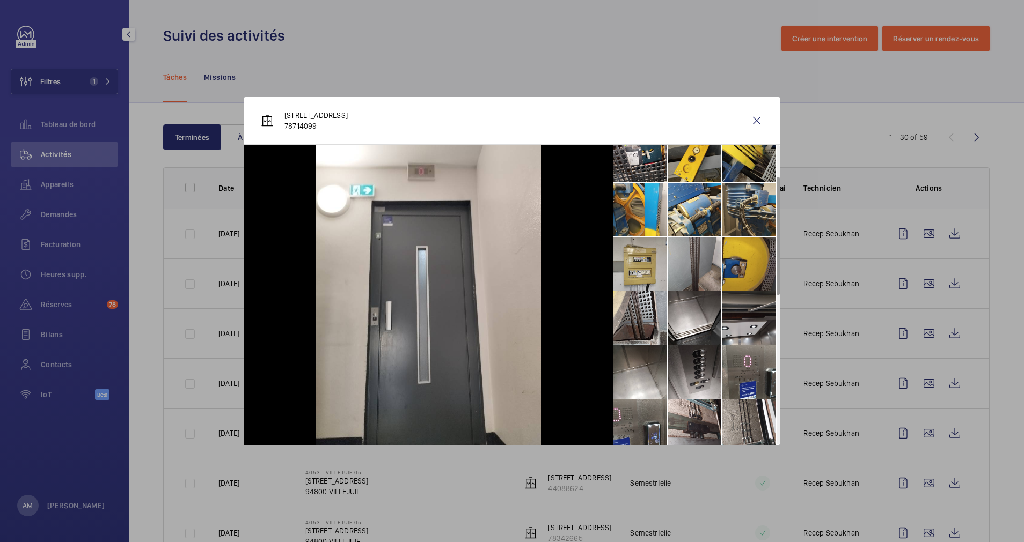
scroll to position [161, 0]
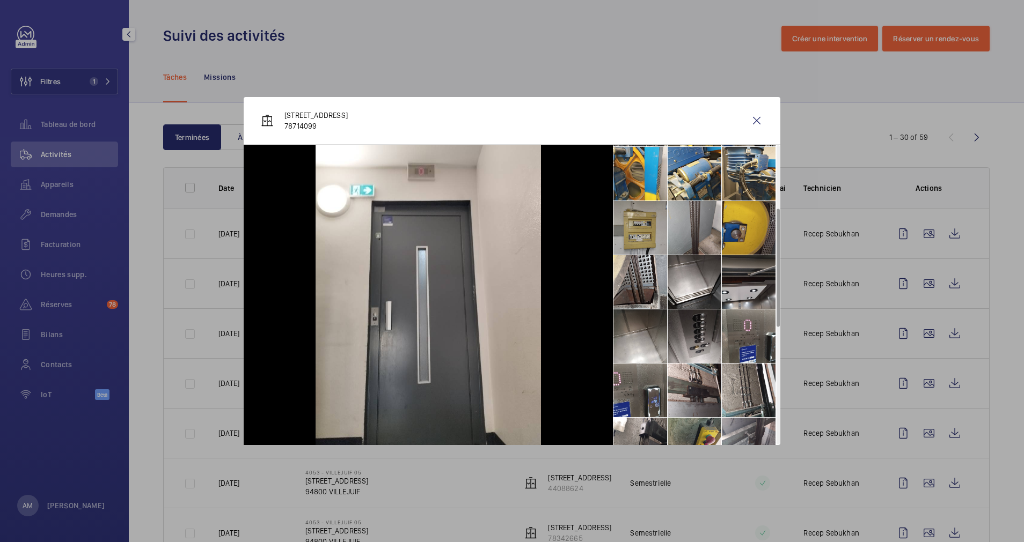
click at [627, 218] on li at bounding box center [640, 228] width 54 height 54
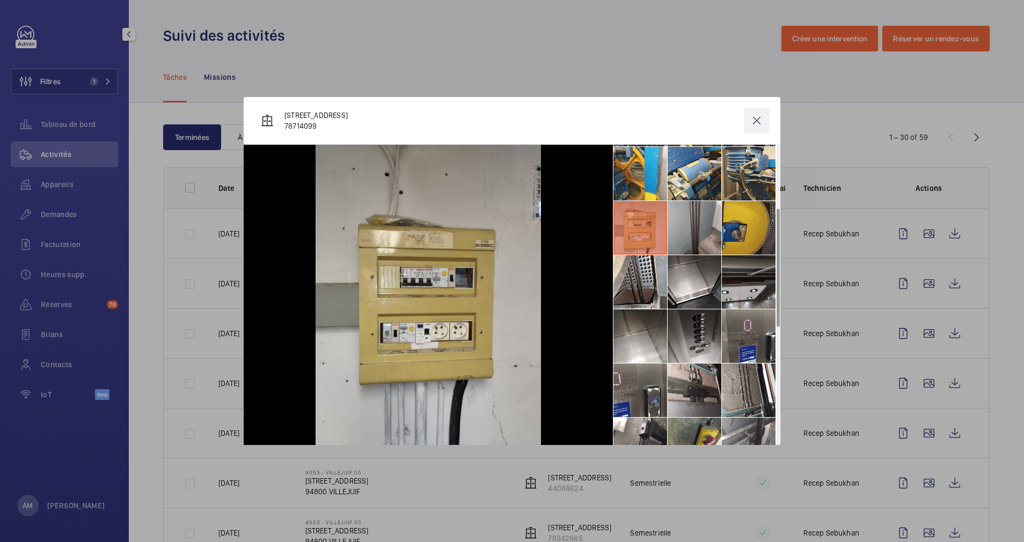
click at [753, 115] on wm-front-icon-button at bounding box center [757, 121] width 26 height 26
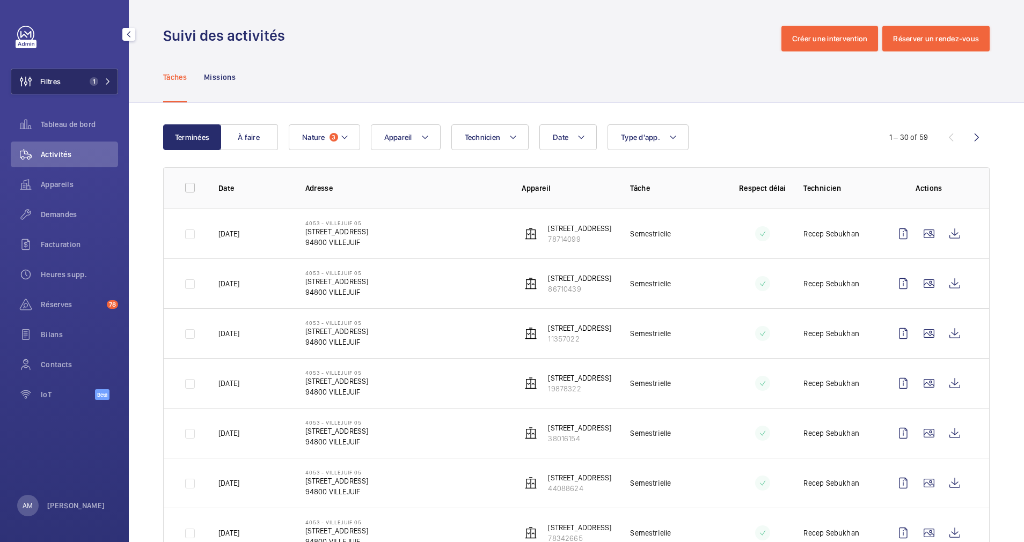
click at [89, 76] on button "Filtres 1" at bounding box center [64, 82] width 107 height 26
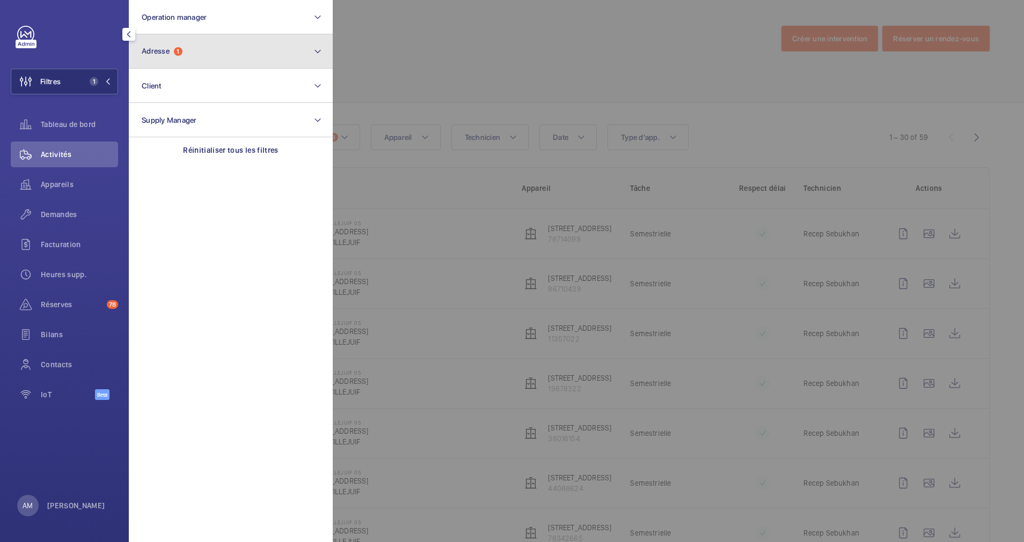
click at [177, 54] on span "1" at bounding box center [178, 51] width 9 height 9
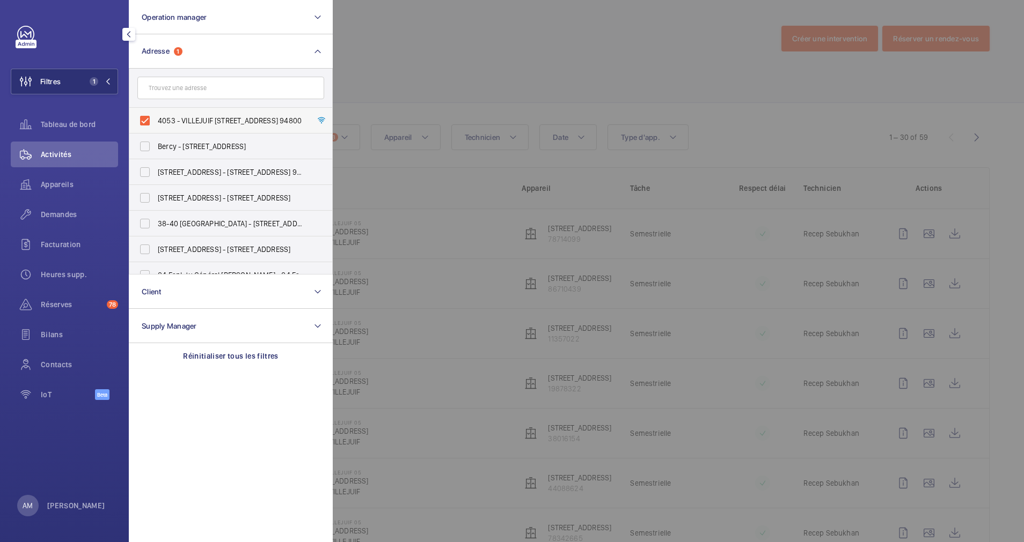
click at [141, 114] on label "4053 - VILLEJUIF 05 - 1 Rue de Provence 94800 VILLEJUIF, VILLEJUIF 94800" at bounding box center [222, 121] width 187 height 26
click at [141, 114] on input "4053 - VILLEJUIF 05 - 1 Rue de Provence 94800 VILLEJUIF, VILLEJUIF 94800" at bounding box center [144, 120] width 21 height 21
checkbox input "false"
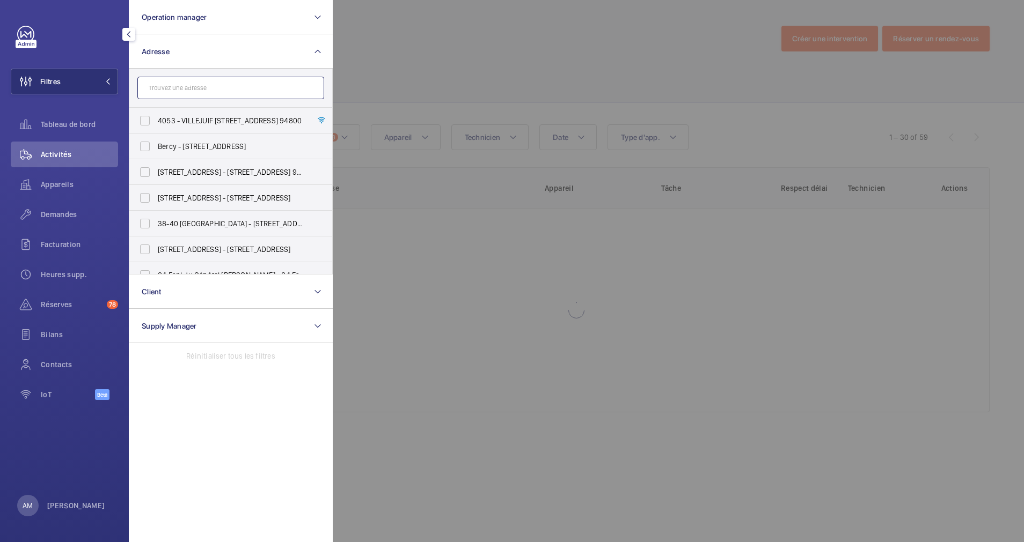
click at [159, 94] on input "text" at bounding box center [230, 88] width 187 height 23
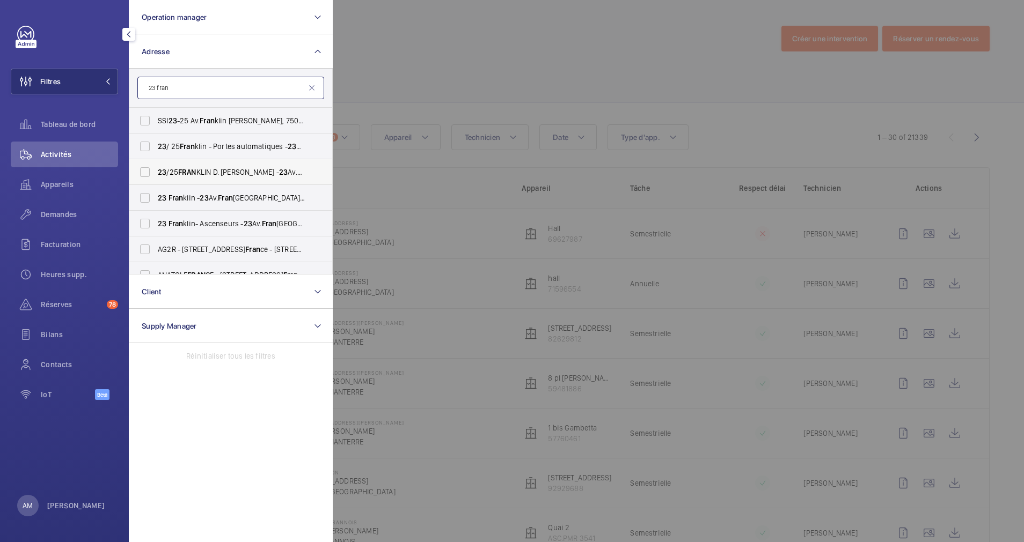
type input "23 fran"
click at [144, 168] on label "23 /25 FRAN KLIN D. ROOSEVELT - 23 Av. Fran klin Delano Roosevelt, PARIS 75008" at bounding box center [222, 172] width 187 height 26
click at [144, 168] on input "23 /25 FRAN KLIN D. ROOSEVELT - 23 Av. Fran klin Delano Roosevelt, PARIS 75008" at bounding box center [144, 172] width 21 height 21
checkbox input "true"
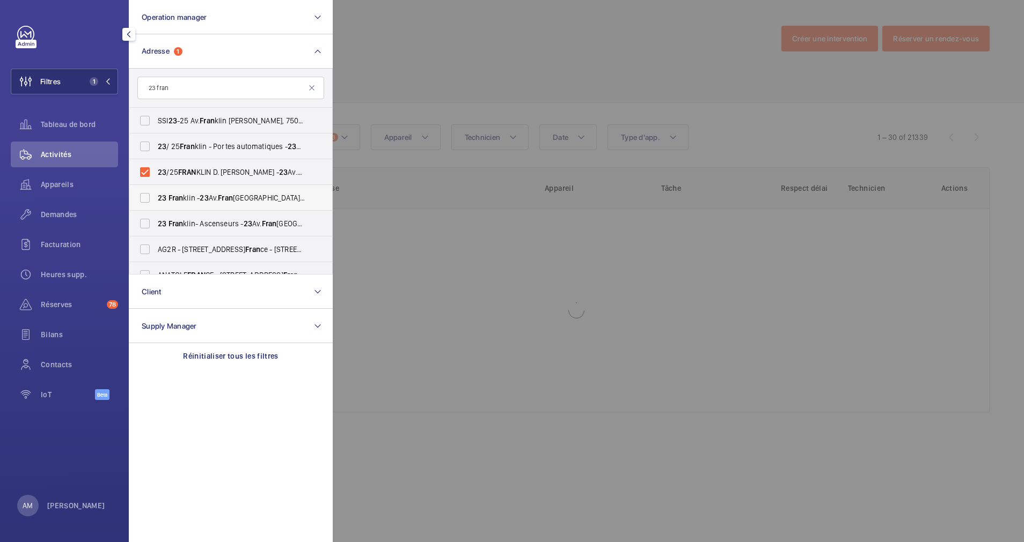
drag, startPoint x: 147, startPoint y: 185, endPoint x: 148, endPoint y: 205, distance: 19.9
click at [148, 188] on label "23 Fran klin - 23 Av. Fran klin Delano Roosevelt, PARIS 75008" at bounding box center [222, 198] width 187 height 26
click at [148, 188] on input "23 Fran klin - 23 Av. Fran klin Delano Roosevelt, PARIS 75008" at bounding box center [144, 197] width 21 height 21
checkbox input "true"
click at [148, 212] on label "23 Fran klin- Ascenseurs - 23 Av. Fran klin Delano Roosevelt, PARIS 75008" at bounding box center [222, 224] width 187 height 26
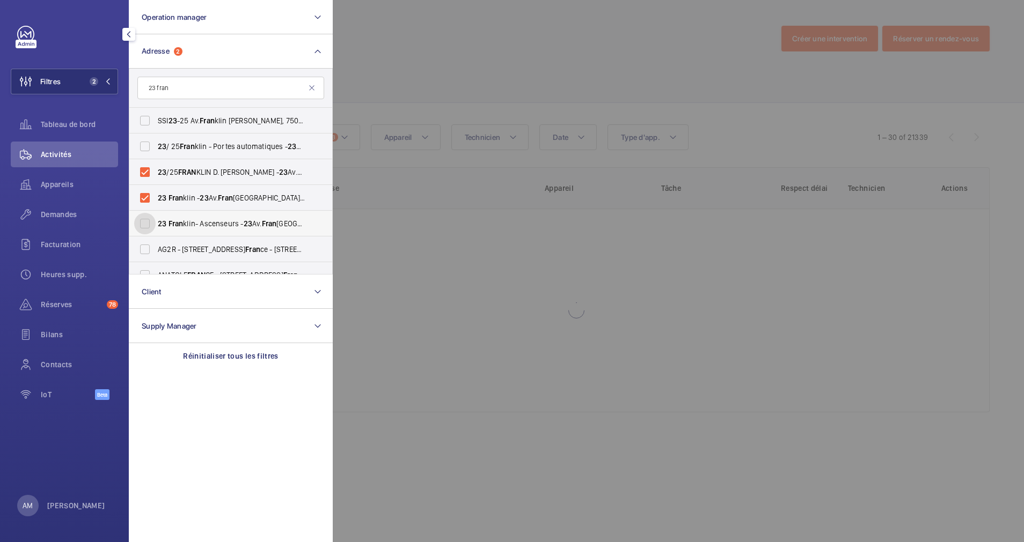
click at [148, 213] on input "23 Fran klin- Ascenseurs - 23 Av. Fran klin Delano Roosevelt, PARIS 75008" at bounding box center [144, 223] width 21 height 21
checkbox input "true"
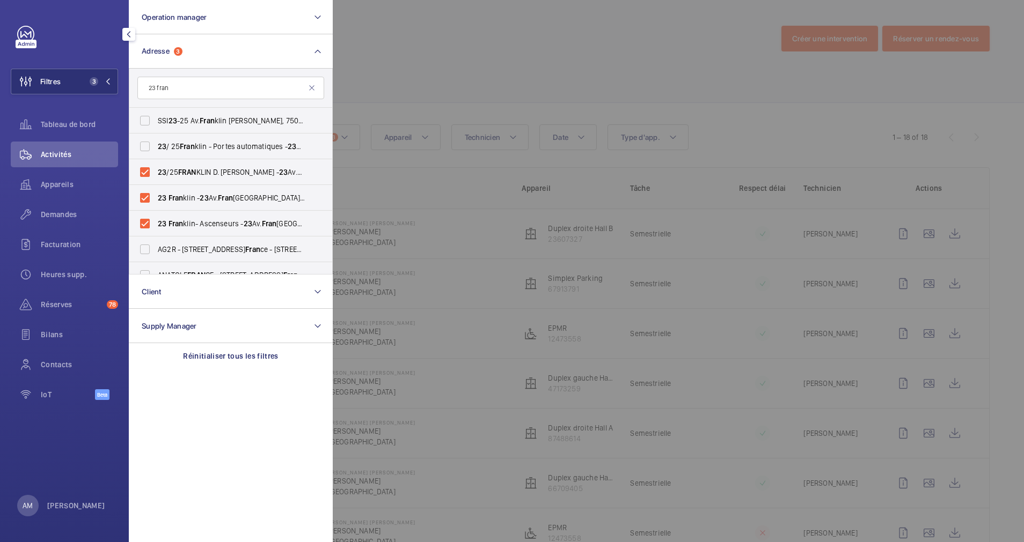
click at [617, 70] on div at bounding box center [845, 271] width 1024 height 542
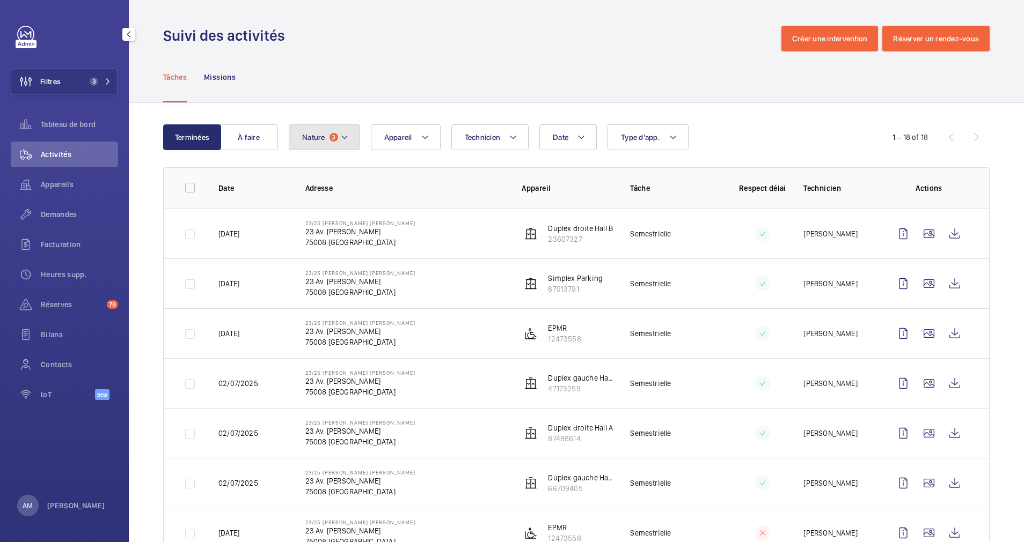
click at [329, 138] on span "3" at bounding box center [333, 137] width 9 height 9
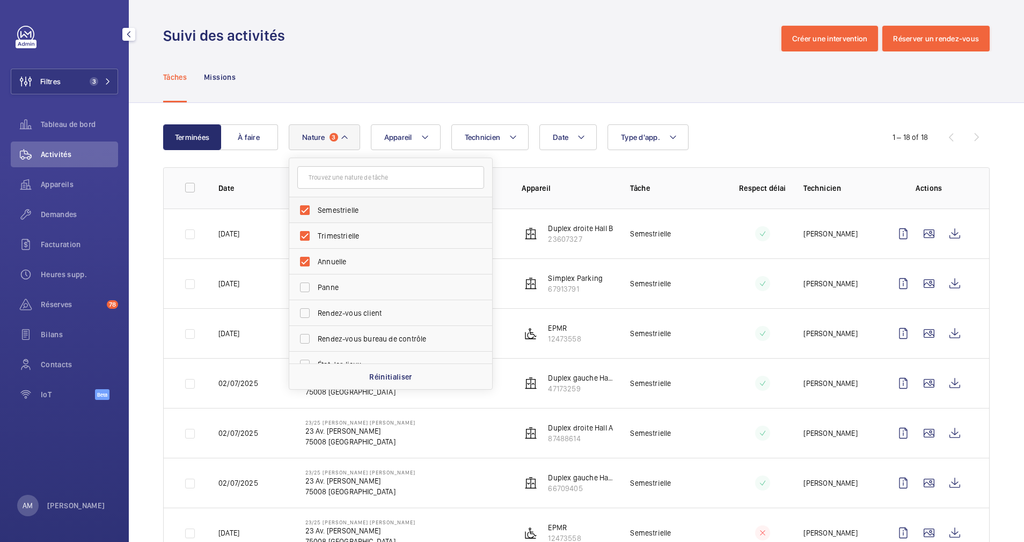
click at [304, 212] on label "Semestrielle" at bounding box center [382, 210] width 187 height 26
click at [304, 212] on input "Semestrielle" at bounding box center [304, 210] width 21 height 21
checkbox input "false"
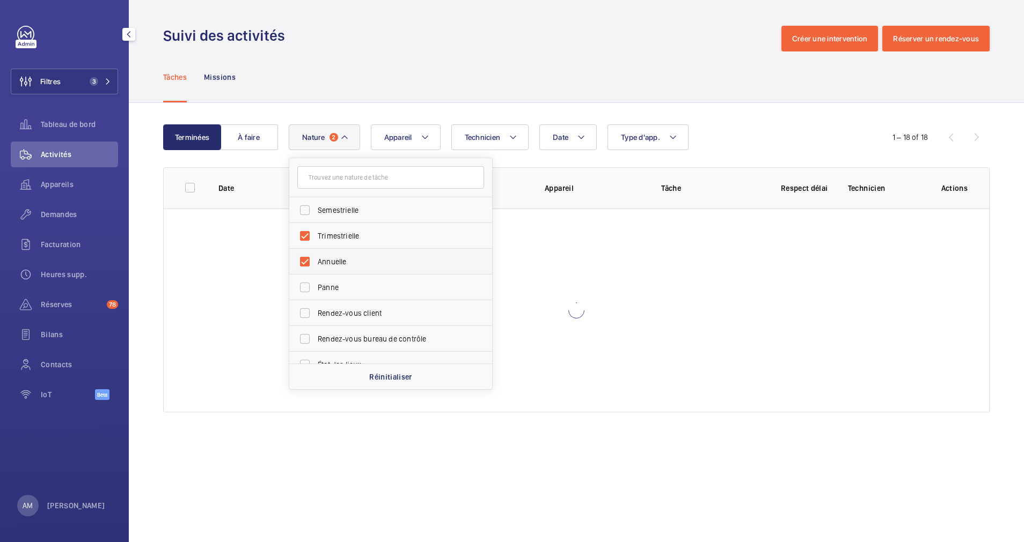
drag, startPoint x: 306, startPoint y: 228, endPoint x: 304, endPoint y: 253, distance: 24.8
click at [306, 230] on label "Trimestrielle" at bounding box center [382, 236] width 187 height 26
click at [306, 230] on input "Trimestrielle" at bounding box center [304, 235] width 21 height 21
checkbox input "false"
click at [302, 265] on label "Annuelle" at bounding box center [382, 262] width 187 height 26
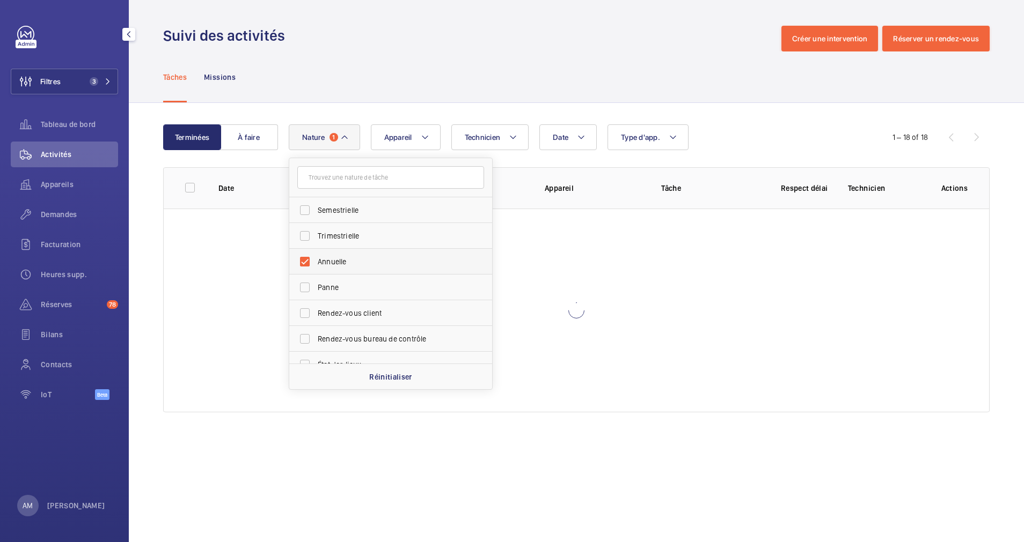
click at [302, 265] on input "Annuelle" at bounding box center [304, 261] width 21 height 21
checkbox input "false"
click at [729, 122] on div "Terminées À faire Date Technicien Appareil Type d'app. Nature Semestrielle Trim…" at bounding box center [576, 270] width 895 height 335
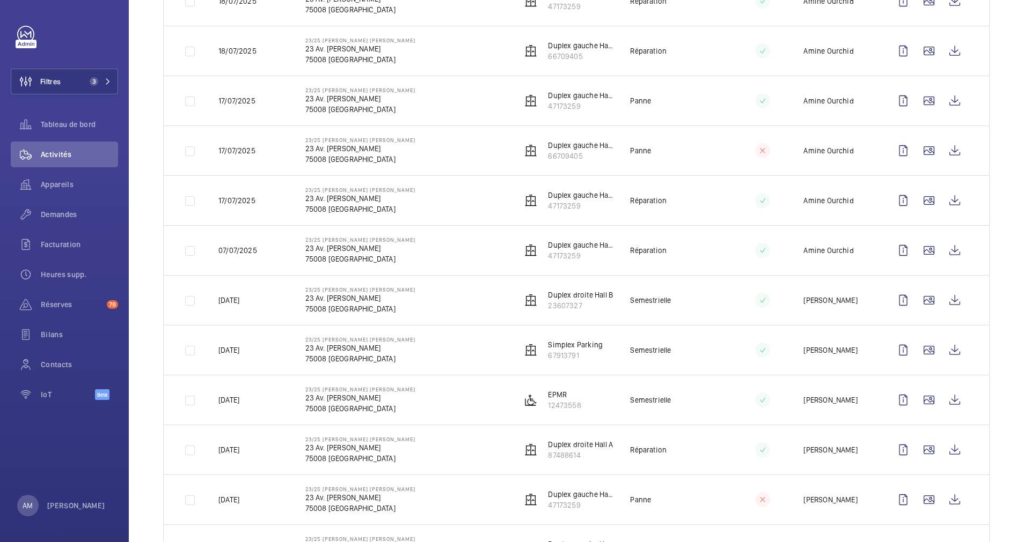
scroll to position [707, 0]
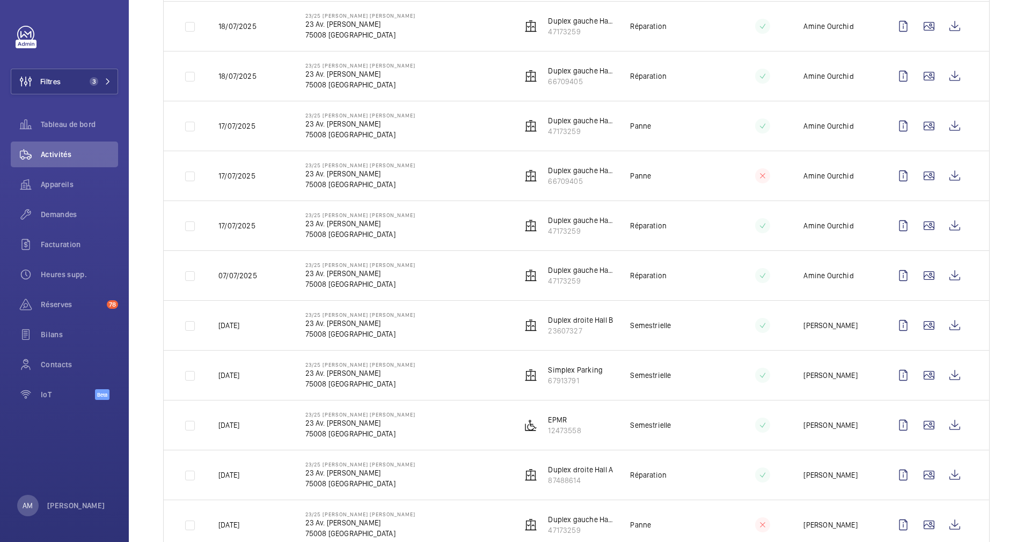
drag, startPoint x: 324, startPoint y: 126, endPoint x: 410, endPoint y: 124, distance: 85.9
click at [410, 124] on td "23/25 FRANKLIN D. ROOSEVELT 23 Av. Franklin Delano Roosevelt 75008 PARIS" at bounding box center [396, 126] width 217 height 50
drag, startPoint x: 410, startPoint y: 124, endPoint x: 401, endPoint y: 122, distance: 8.7
copy p "Franklin Delano Roosevelt"
click at [114, 82] on button "Filtres 3" at bounding box center [64, 82] width 107 height 26
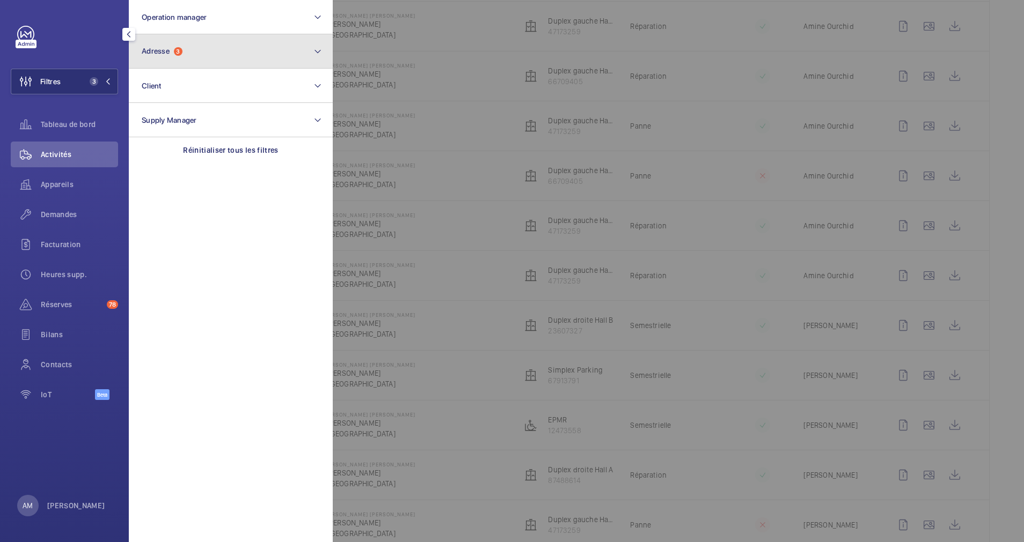
click at [194, 56] on button "Adresse 3" at bounding box center [231, 51] width 204 height 34
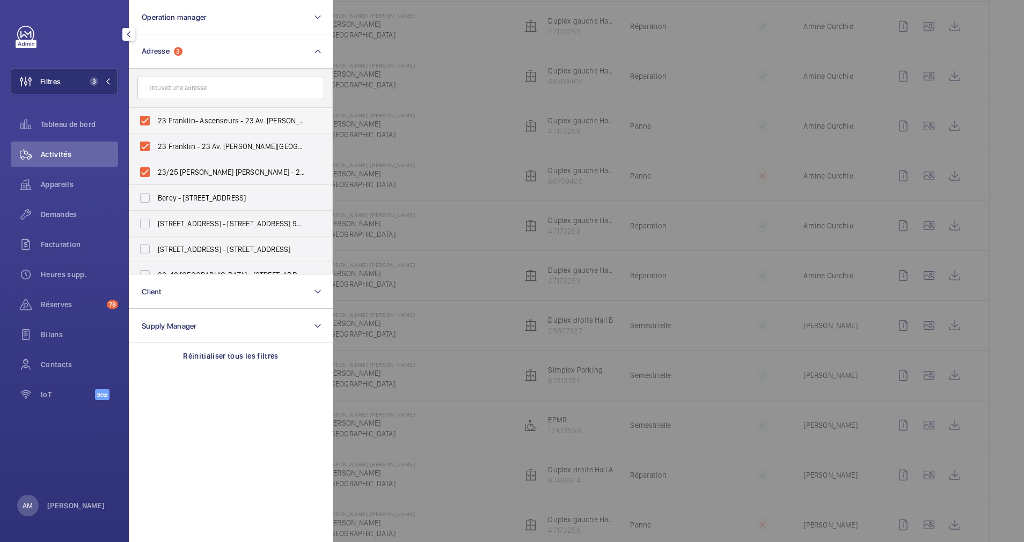
click at [146, 119] on label "23 Franklin- Ascenseurs - 23 Av. Franklin Delano Roosevelt, PARIS 75008" at bounding box center [222, 121] width 187 height 26
click at [146, 119] on input "23 Franklin- Ascenseurs - 23 Av. Franklin Delano Roosevelt, PARIS 75008" at bounding box center [144, 120] width 21 height 21
checkbox input "false"
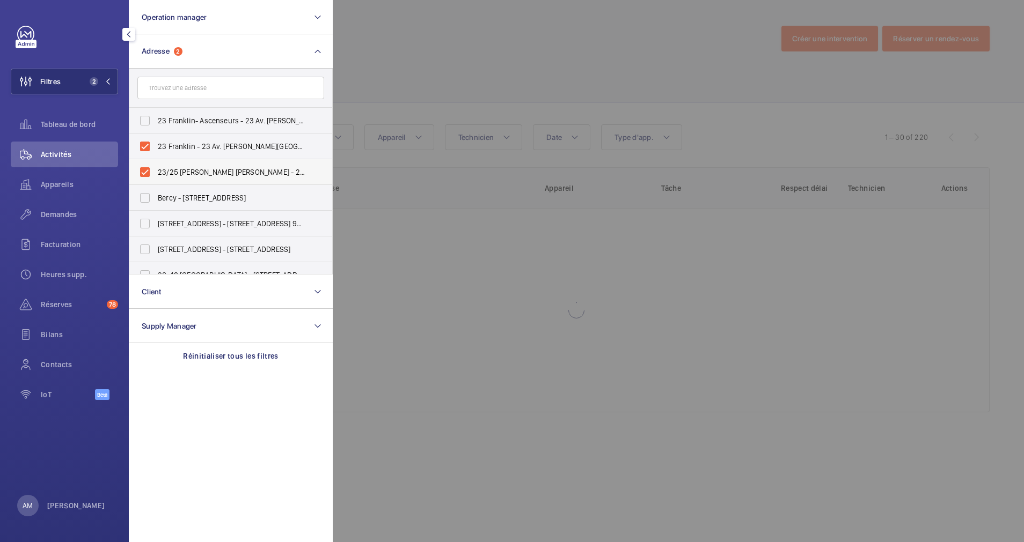
drag, startPoint x: 145, startPoint y: 143, endPoint x: 145, endPoint y: 159, distance: 16.1
click at [145, 146] on label "23 Franklin - 23 Av. Franklin Delano Roosevelt, PARIS 75008" at bounding box center [222, 147] width 187 height 26
click at [145, 146] on input "23 Franklin - 23 Av. Franklin Delano Roosevelt, PARIS 75008" at bounding box center [144, 146] width 21 height 21
checkbox input "false"
click at [148, 162] on div "23/25 FRANKLIN D. ROOSEVELT - 23 Av. Franklin Delano Roosevelt, PARIS 75008" at bounding box center [144, 172] width 21 height 21
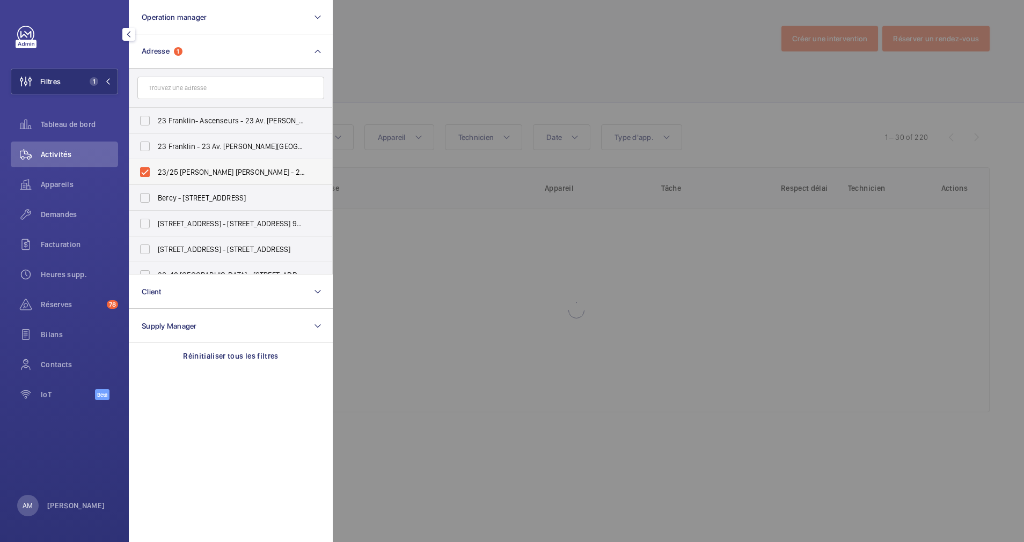
click at [146, 165] on label "23/25 FRANKLIN D. ROOSEVELT - 23 Av. Franklin Delano Roosevelt, PARIS 75008" at bounding box center [222, 172] width 187 height 26
click at [146, 165] on input "23/25 FRANKLIN D. ROOSEVELT - 23 Av. Franklin Delano Roosevelt, PARIS 75008" at bounding box center [144, 172] width 21 height 21
checkbox input "false"
click at [183, 89] on input "text" at bounding box center [230, 88] width 187 height 23
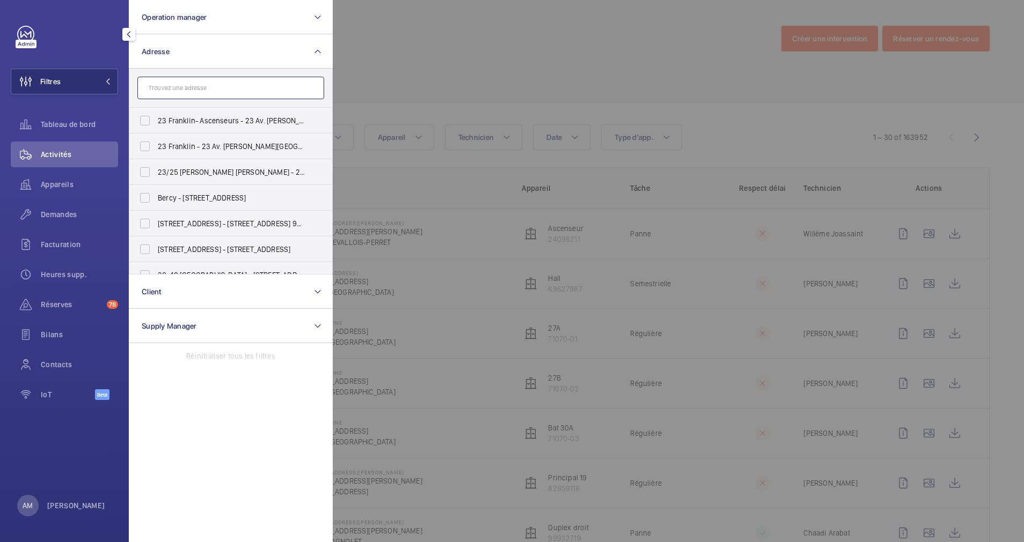
paste input "Franklin Delano Roosevelt"
type input "Franklin Delano Roosevelt"
click at [152, 143] on label "16 Franklin Roosevel - 16 Avenue Franklin Delano Roosevelt , 75008 PARIS, PARIS…" at bounding box center [222, 147] width 187 height 26
click at [152, 143] on input "16 Franklin Roosevel - 16 Avenue Franklin Delano Roosevelt , 75008 PARIS, PARIS…" at bounding box center [144, 146] width 21 height 21
checkbox input "true"
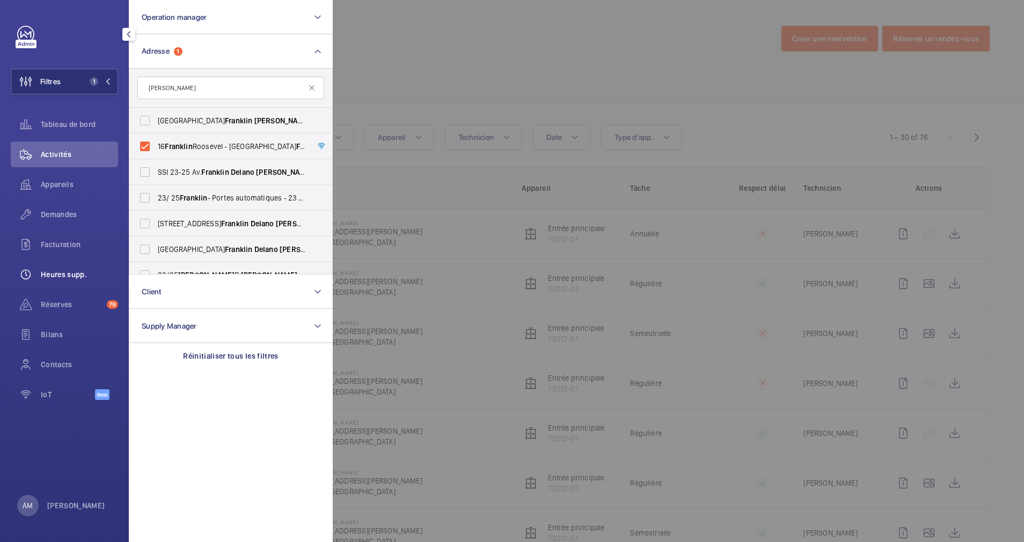
click at [70, 303] on span "Réserves" at bounding box center [72, 304] width 62 height 11
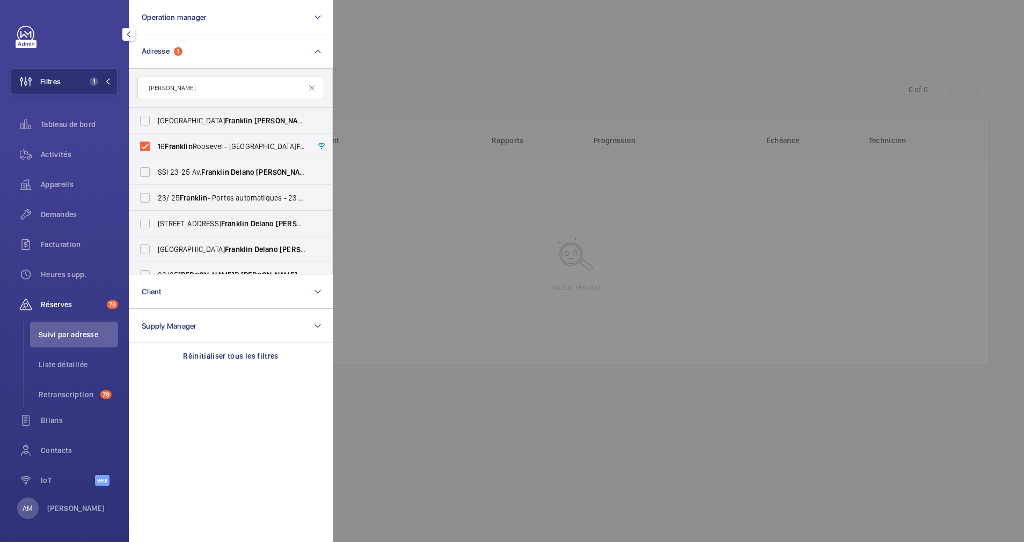
click at [427, 67] on div at bounding box center [845, 271] width 1024 height 542
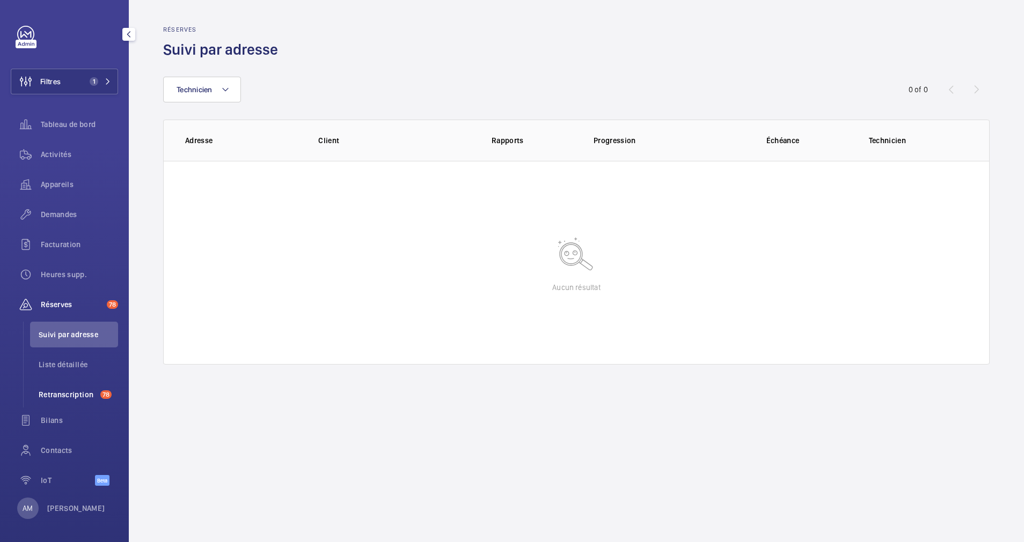
click at [67, 388] on li "Retranscription 78" at bounding box center [74, 395] width 88 height 26
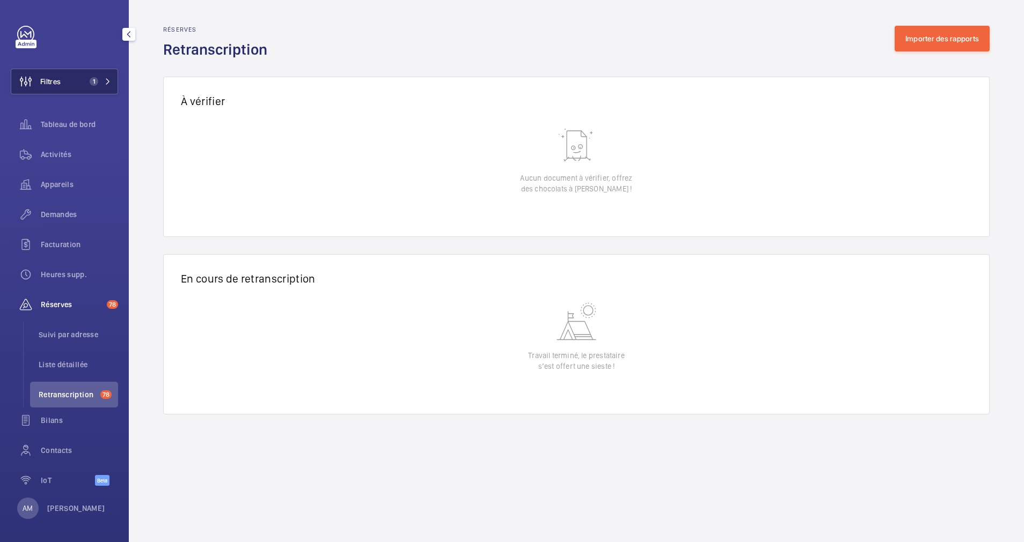
click at [68, 84] on button "Filtres 1" at bounding box center [64, 82] width 107 height 26
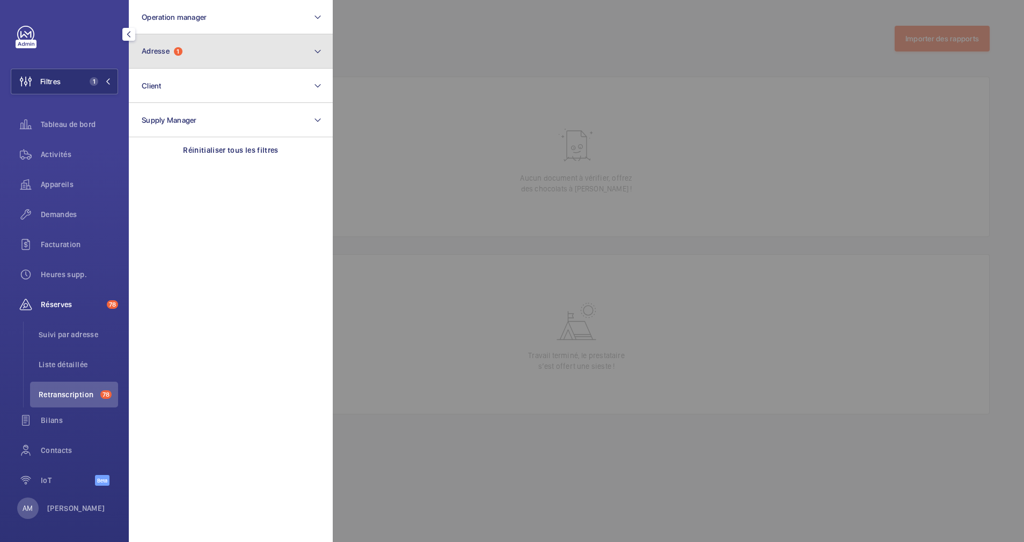
click at [226, 59] on button "Adresse 1" at bounding box center [231, 51] width 204 height 34
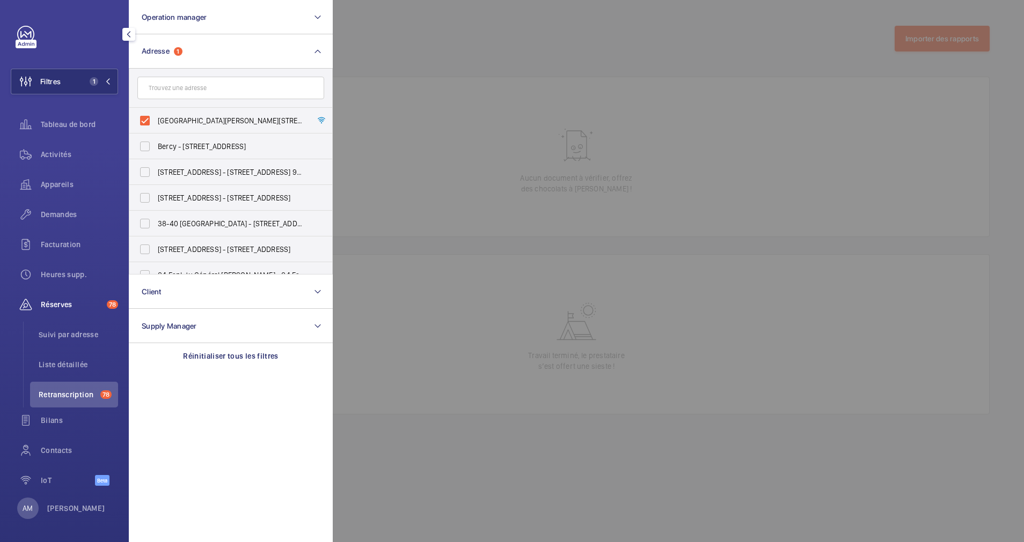
click at [68, 36] on div at bounding box center [67, 34] width 101 height 17
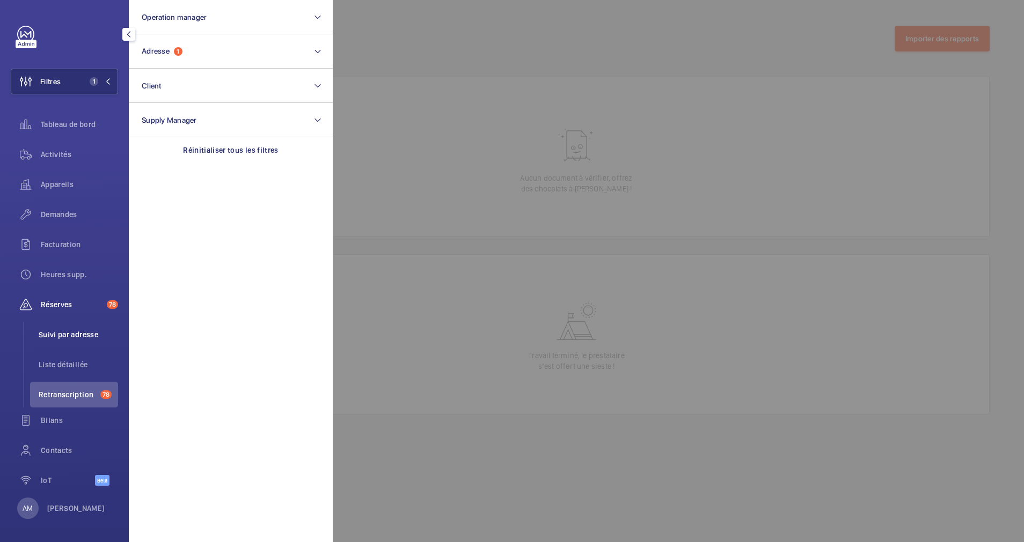
click at [60, 334] on span "Suivi par adresse" at bounding box center [78, 334] width 79 height 11
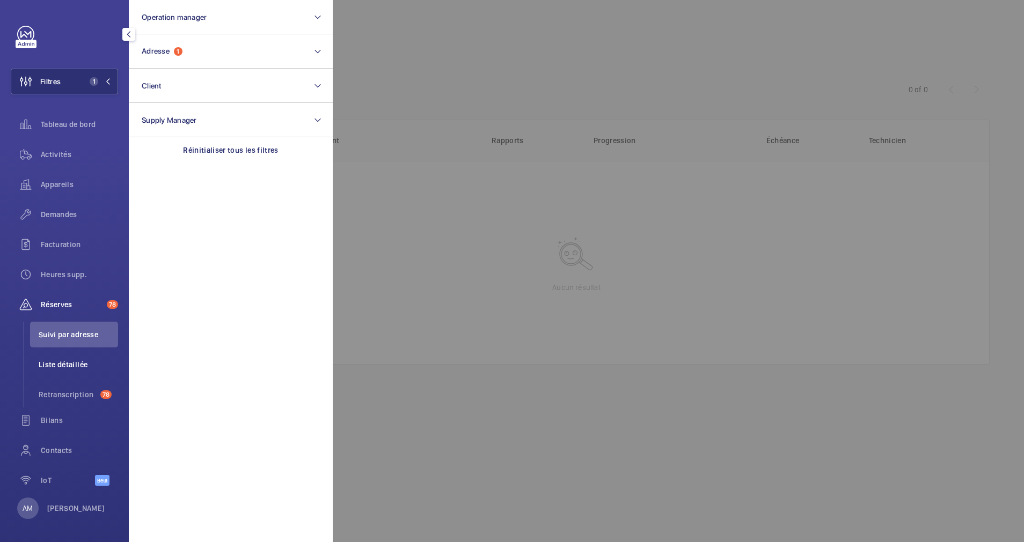
click at [52, 366] on span "Liste détaillée" at bounding box center [78, 364] width 79 height 11
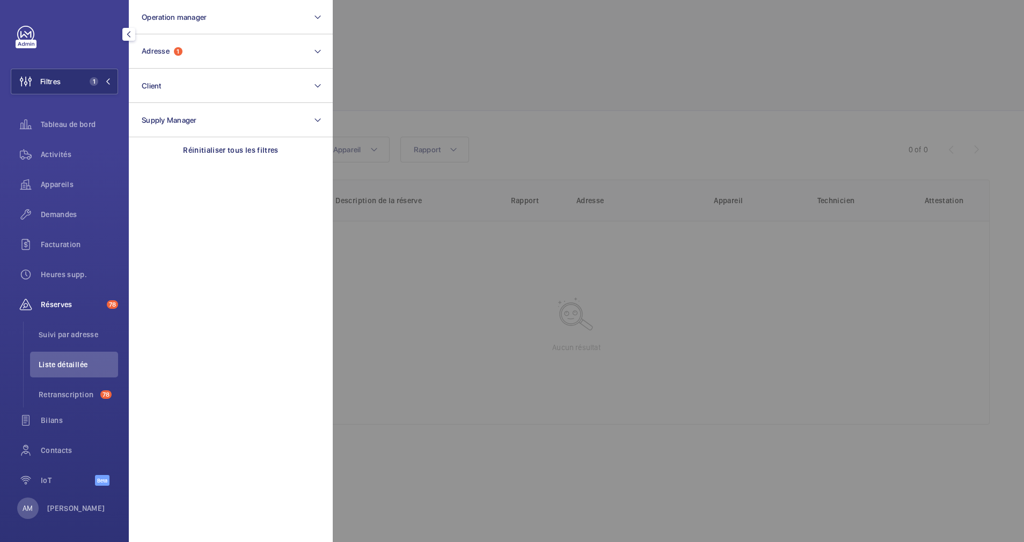
click at [535, 74] on div at bounding box center [845, 271] width 1024 height 542
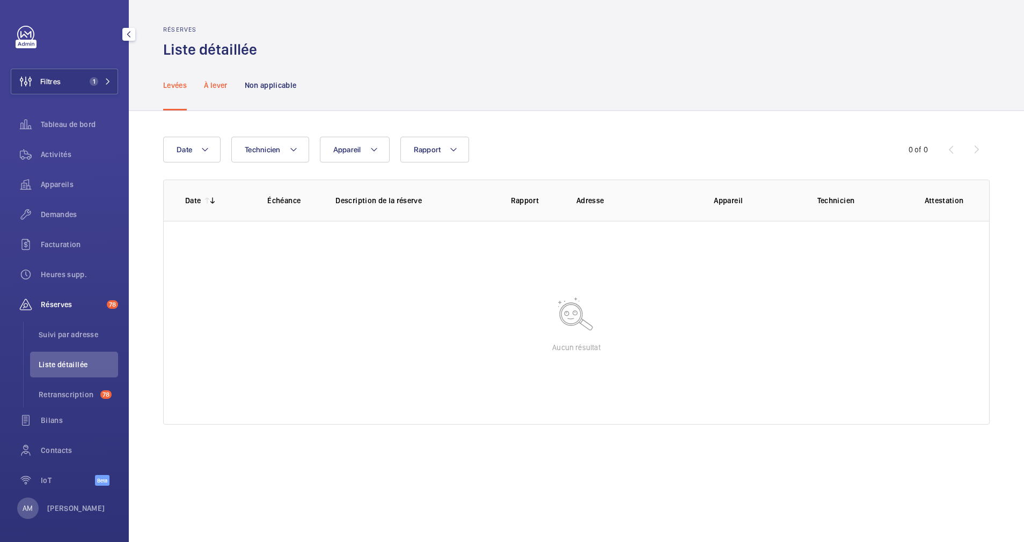
click at [211, 90] on p "À lever" at bounding box center [215, 85] width 23 height 11
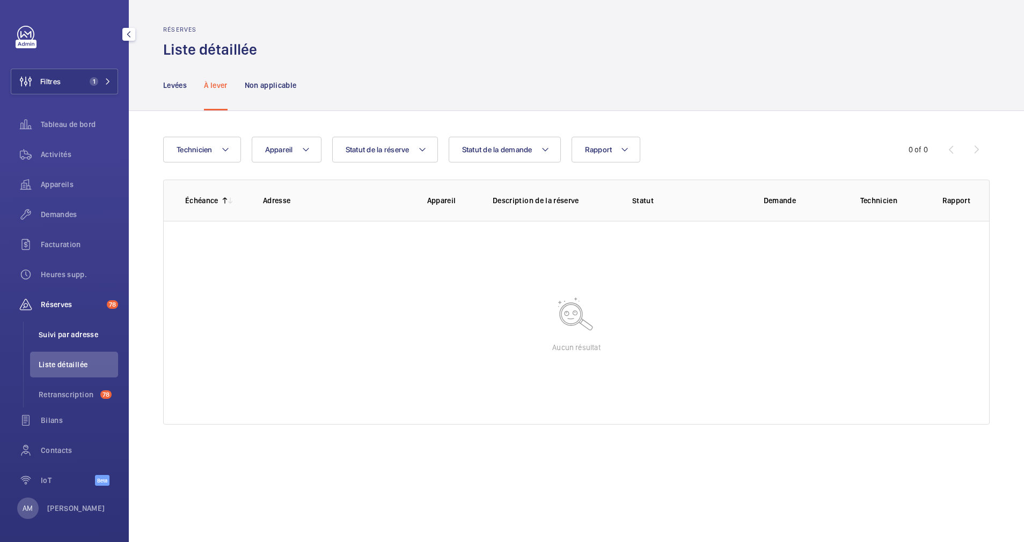
click at [57, 329] on span "Suivi par adresse" at bounding box center [78, 334] width 79 height 11
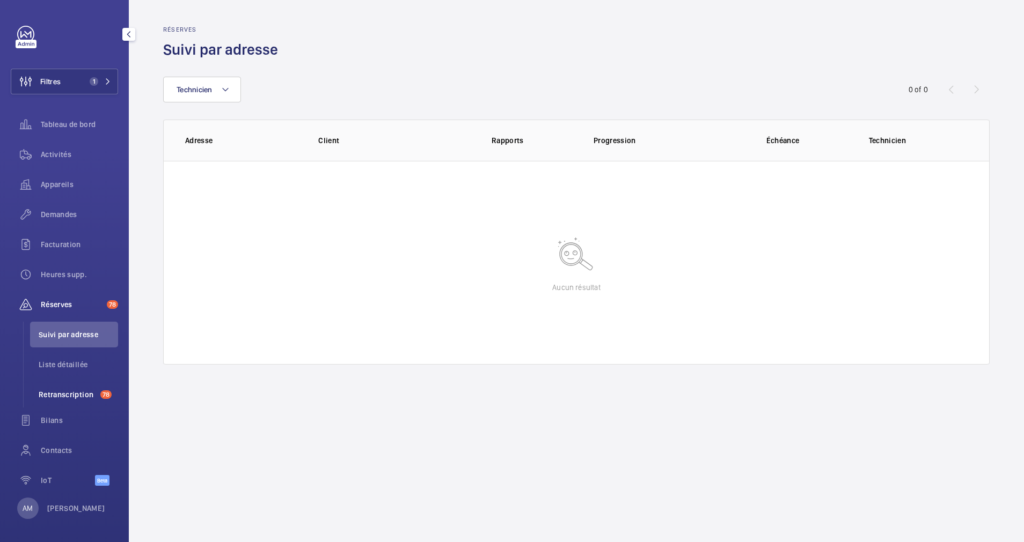
click at [61, 394] on span "Retranscription" at bounding box center [67, 395] width 57 height 11
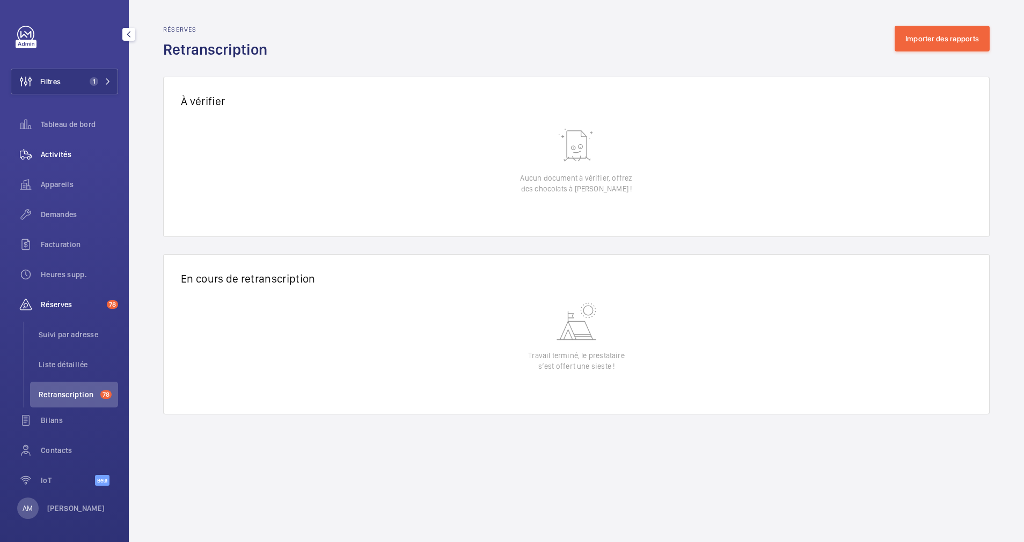
click at [56, 151] on span "Activités" at bounding box center [79, 154] width 77 height 11
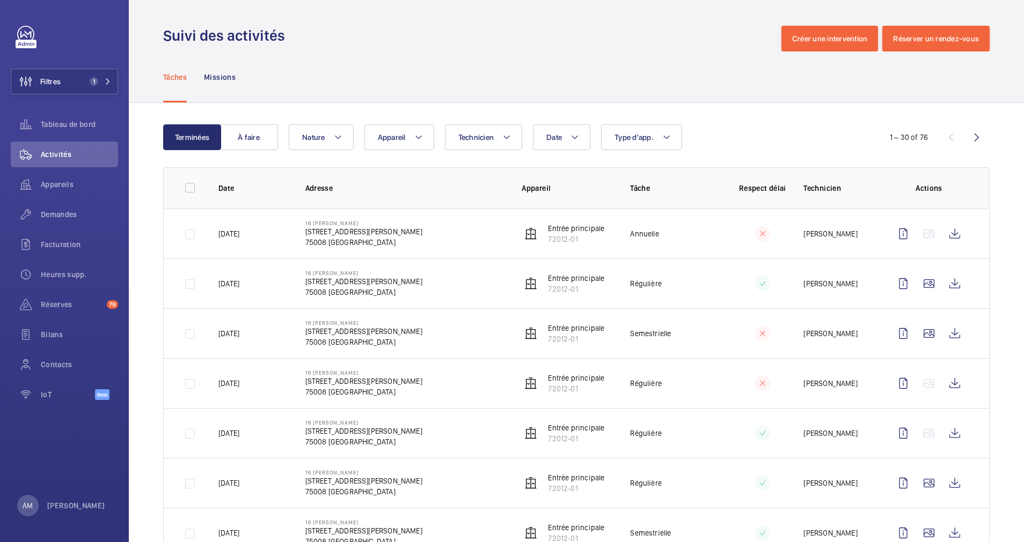
drag, startPoint x: 305, startPoint y: 232, endPoint x: 423, endPoint y: 231, distance: 118.6
click at [422, 231] on p "16 Avenue Franklin Delano Roosevelt, 75008 PARIS" at bounding box center [363, 231] width 117 height 11
drag, startPoint x: 423, startPoint y: 231, endPoint x: 416, endPoint y: 232, distance: 7.6
copy p "16 Avenue Franklin Delano Roosevelt"
click at [57, 325] on div "Bilans" at bounding box center [64, 335] width 107 height 26
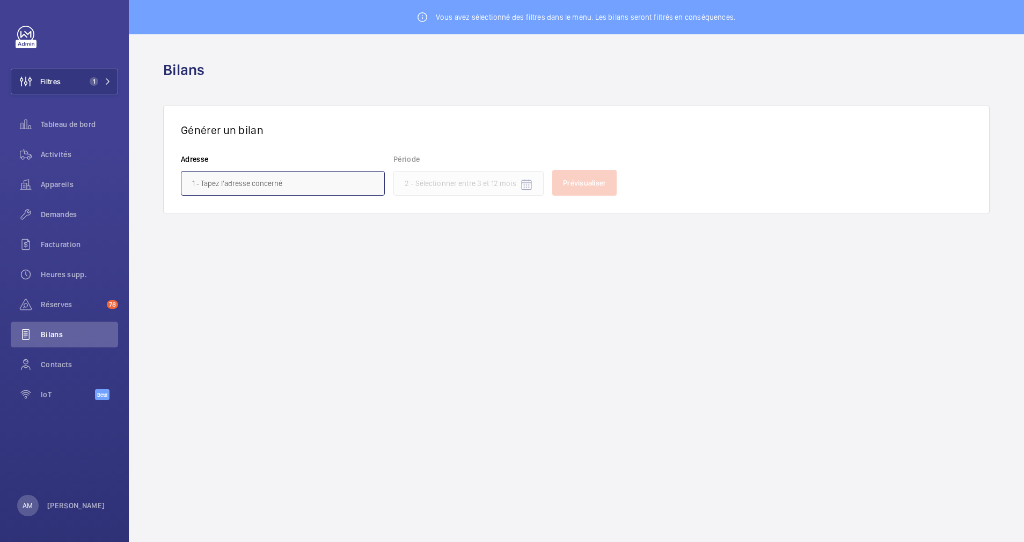
click at [318, 182] on input "text" at bounding box center [283, 183] width 204 height 25
click at [312, 180] on input "text" at bounding box center [283, 183] width 204 height 25
click at [297, 184] on input "text" at bounding box center [283, 183] width 204 height 25
type input "16 frankl"
drag, startPoint x: 269, startPoint y: 188, endPoint x: 192, endPoint y: 185, distance: 77.3
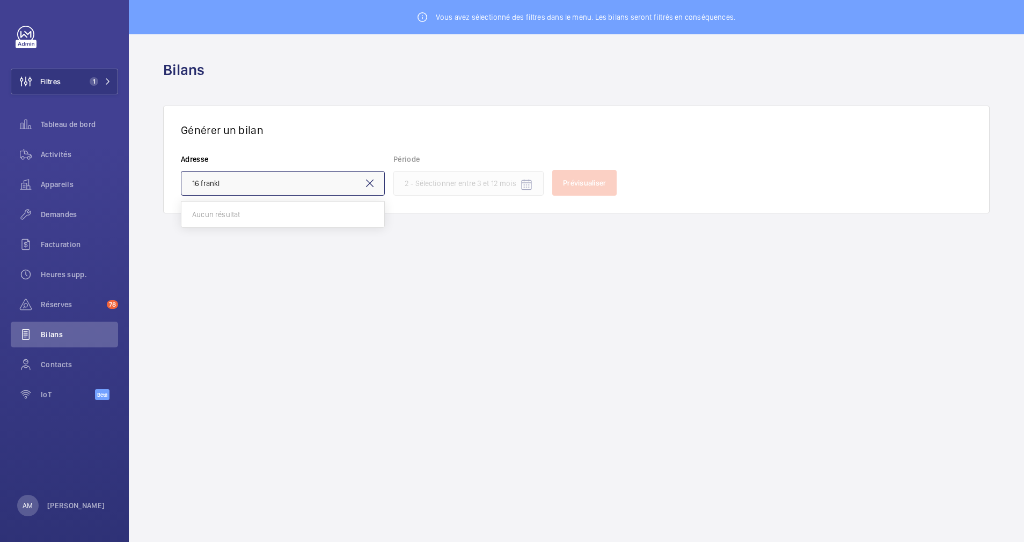
click at [192, 185] on input "16 frankl" at bounding box center [283, 183] width 204 height 25
click at [61, 158] on span "Activités" at bounding box center [79, 154] width 77 height 11
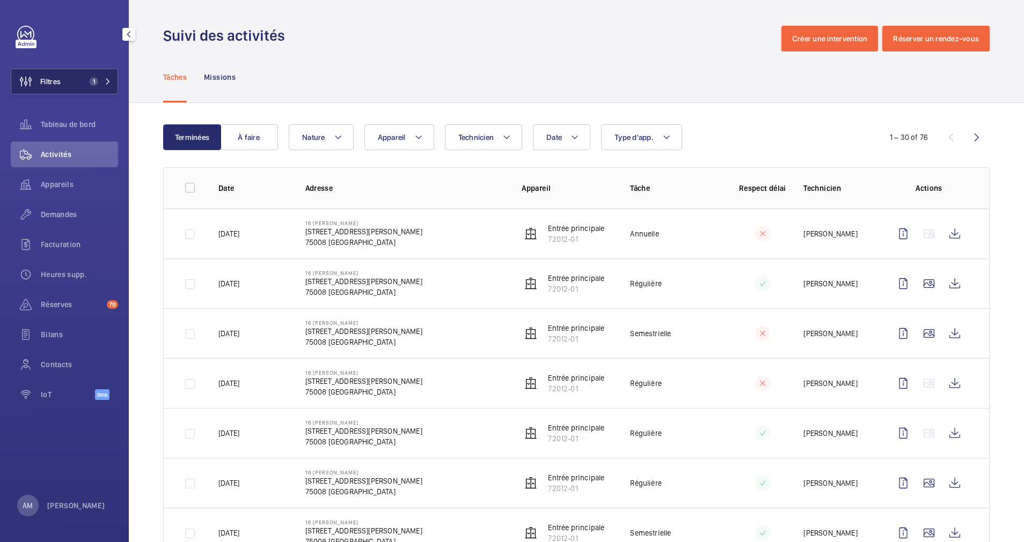
click at [105, 80] on mat-icon at bounding box center [108, 81] width 6 height 6
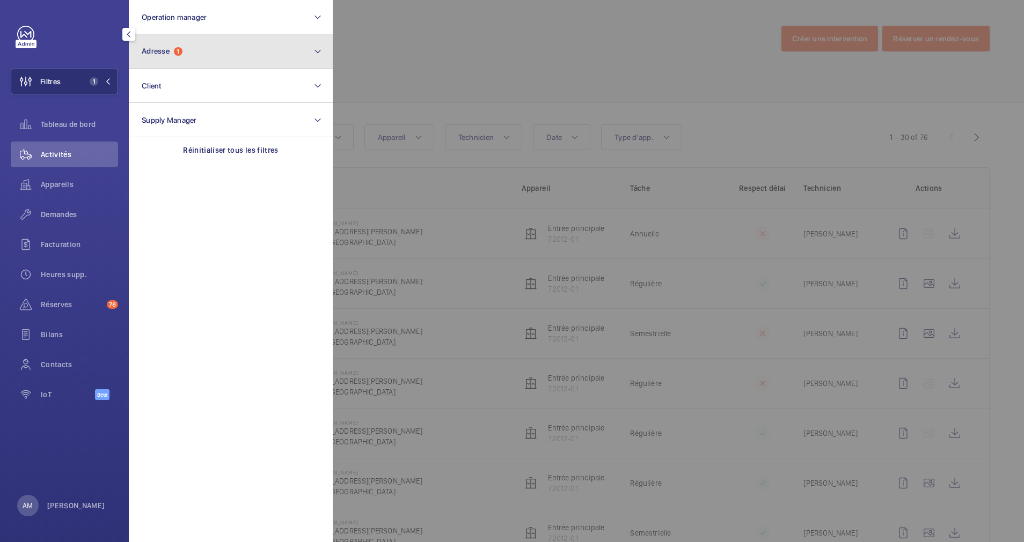
click at [206, 58] on button "Adresse 1" at bounding box center [231, 51] width 204 height 34
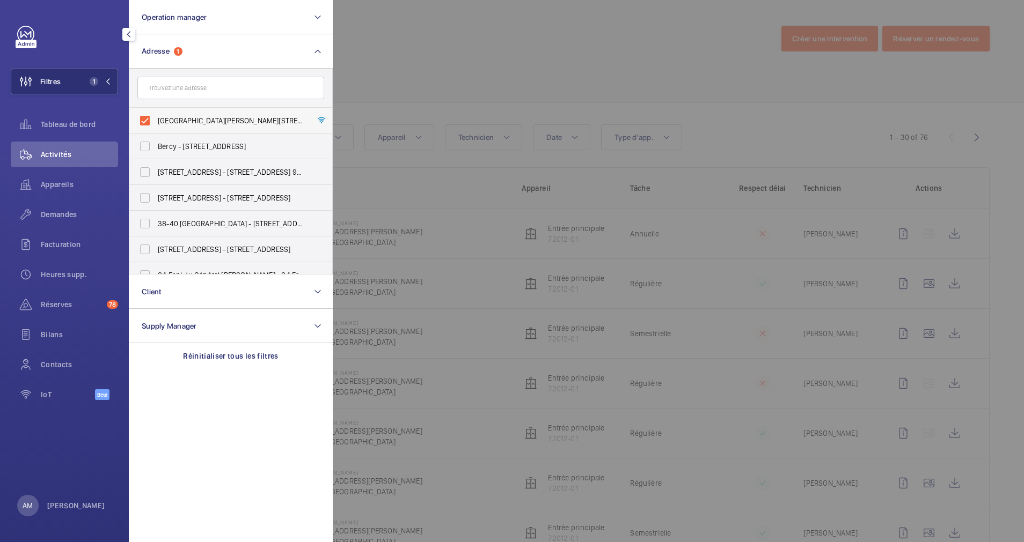
click at [148, 118] on label "16 Franklin Roosevel - 16 Avenue Franklin Delano Roosevelt, 75008 PARIS, PARIS …" at bounding box center [222, 121] width 187 height 26
click at [148, 118] on input "16 Franklin Roosevel - 16 Avenue Franklin Delano Roosevelt, 75008 PARIS, PARIS …" at bounding box center [144, 120] width 21 height 21
checkbox input "false"
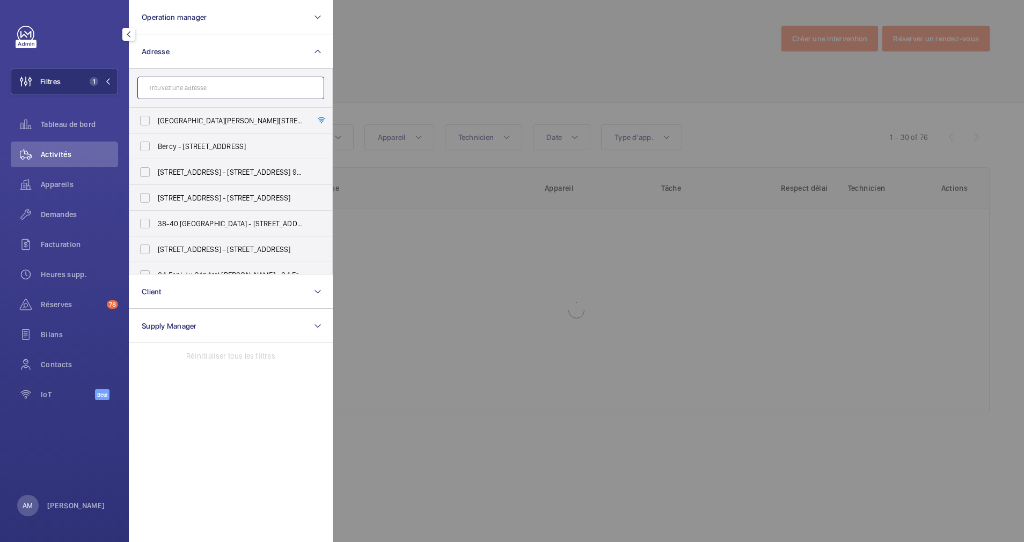
click at [163, 93] on input "text" at bounding box center [230, 88] width 187 height 23
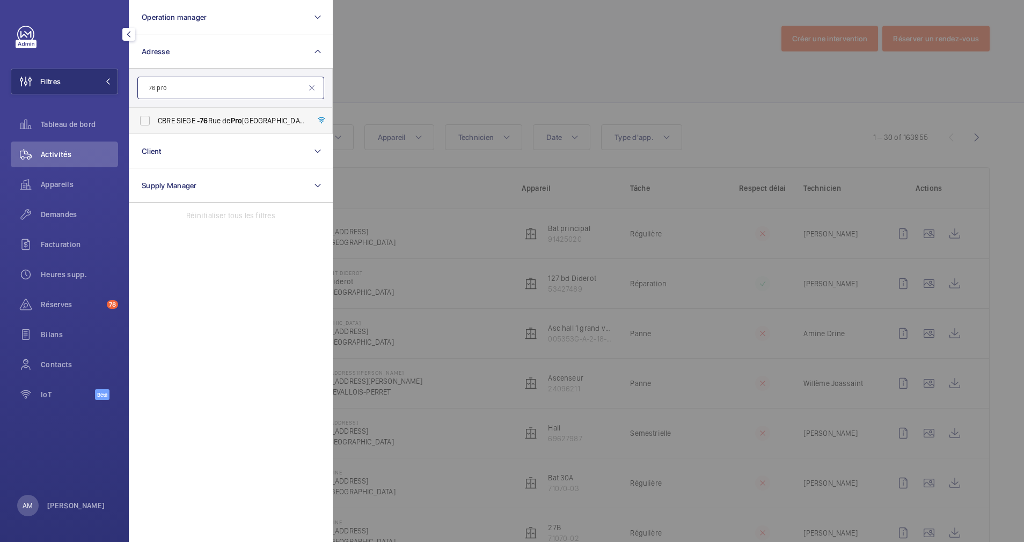
type input "76 pro"
click at [142, 122] on label "CBRE SIEGE - 76 Rue de Pro ny, PARIS 75017" at bounding box center [222, 121] width 187 height 26
click at [142, 122] on input "CBRE SIEGE - 76 Rue de Pro ny, PARIS 75017" at bounding box center [144, 120] width 21 height 21
checkbox input "true"
click at [395, 65] on div at bounding box center [845, 271] width 1024 height 542
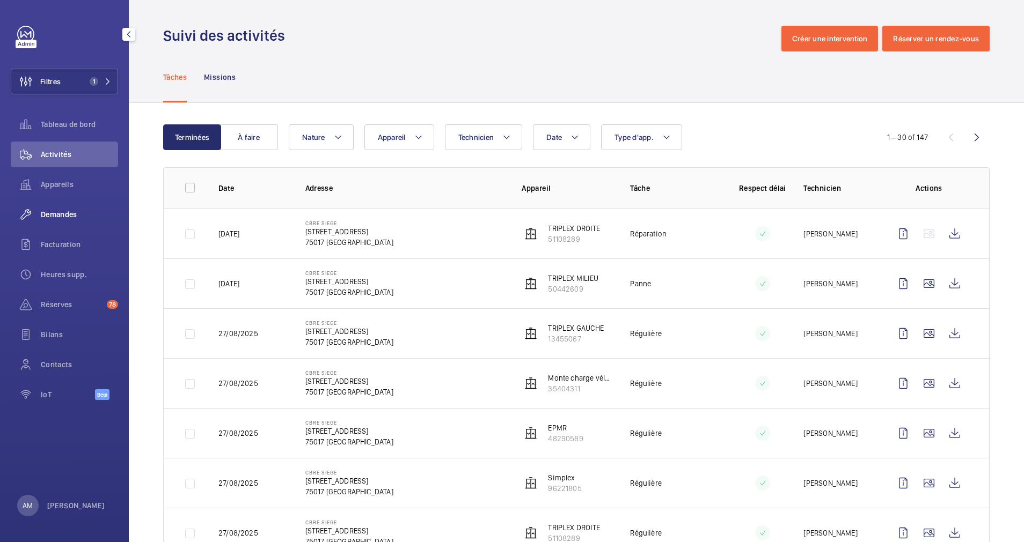
click at [53, 212] on span "Demandes" at bounding box center [79, 214] width 77 height 11
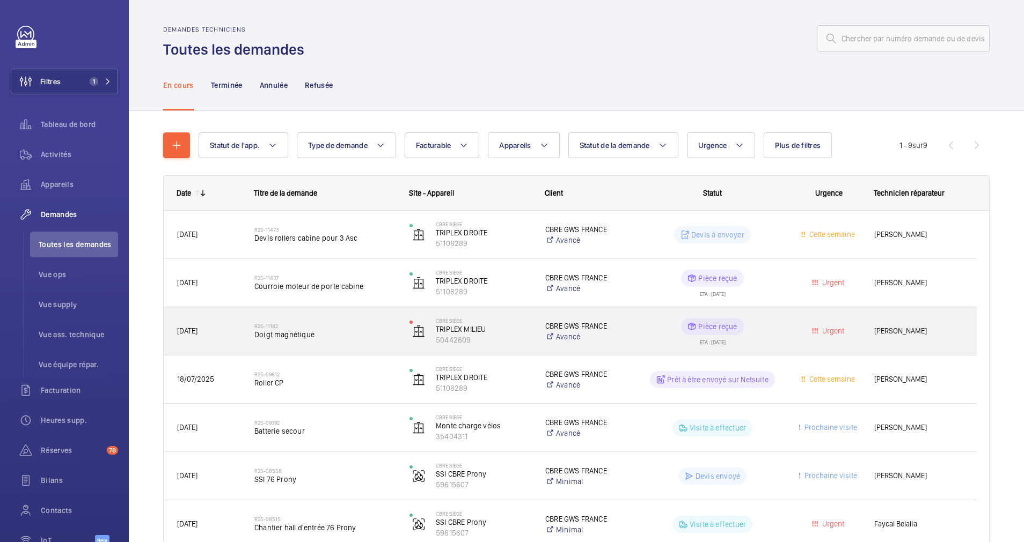
click at [352, 321] on div "R25-11182 Doigt magnétique" at bounding box center [324, 331] width 141 height 31
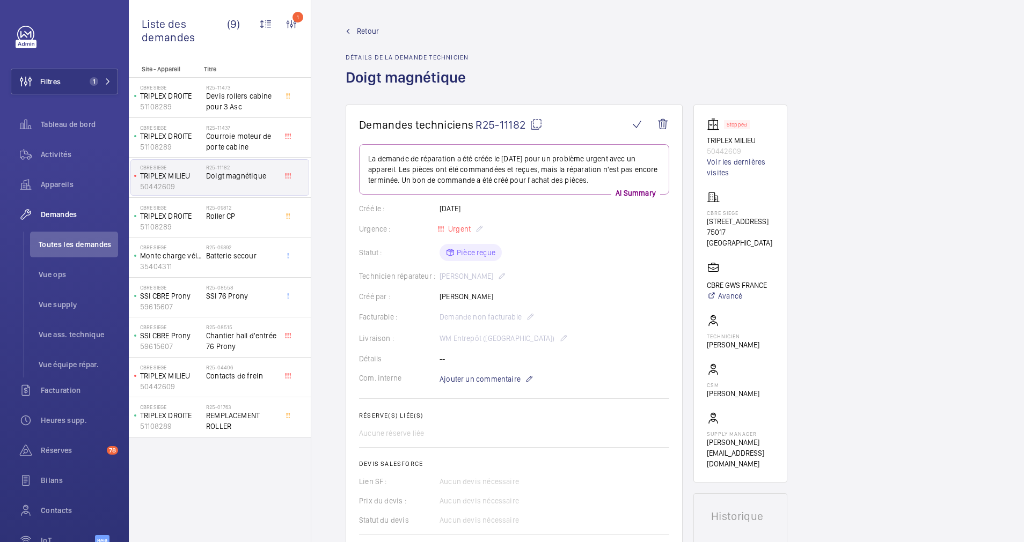
click at [373, 30] on span "Retour" at bounding box center [368, 31] width 22 height 11
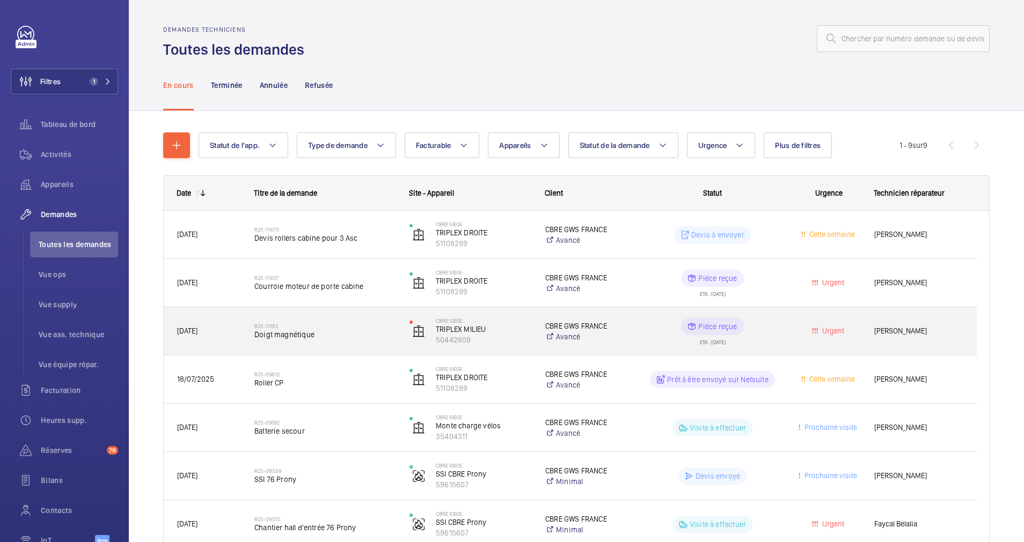
click at [325, 324] on h2 "R25-11182" at bounding box center [324, 326] width 141 height 6
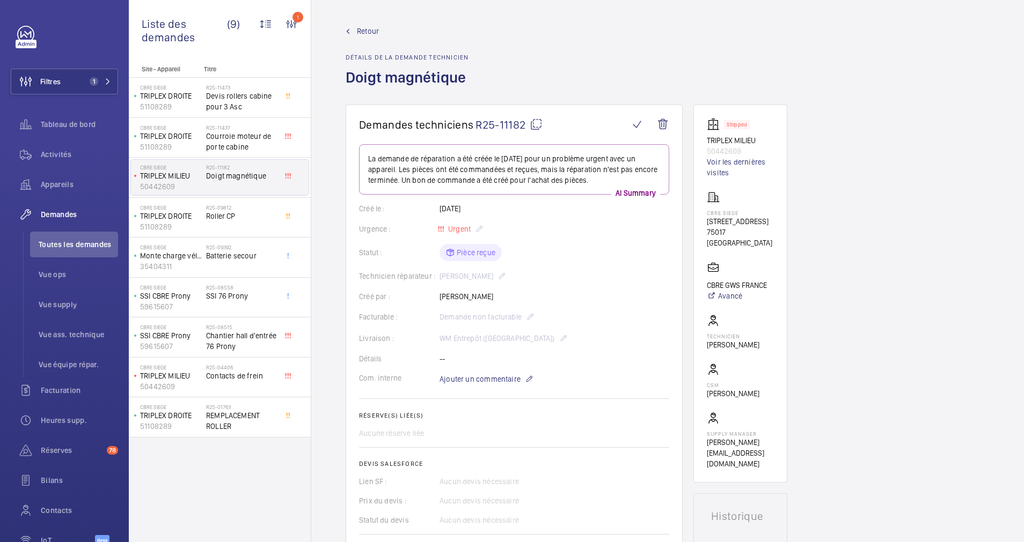
click at [372, 35] on span "Retour" at bounding box center [368, 31] width 22 height 11
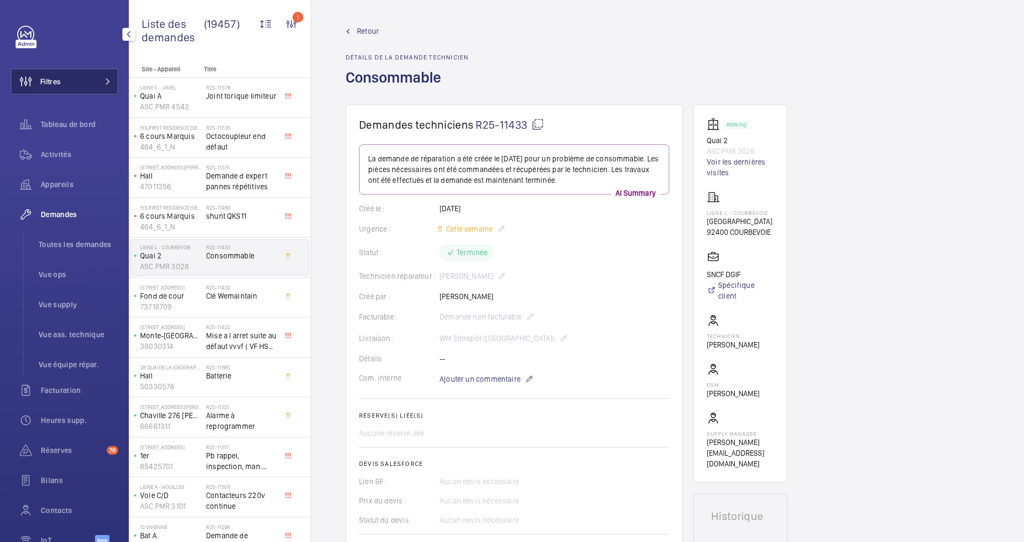
click at [81, 80] on button "Filtres" at bounding box center [64, 82] width 107 height 26
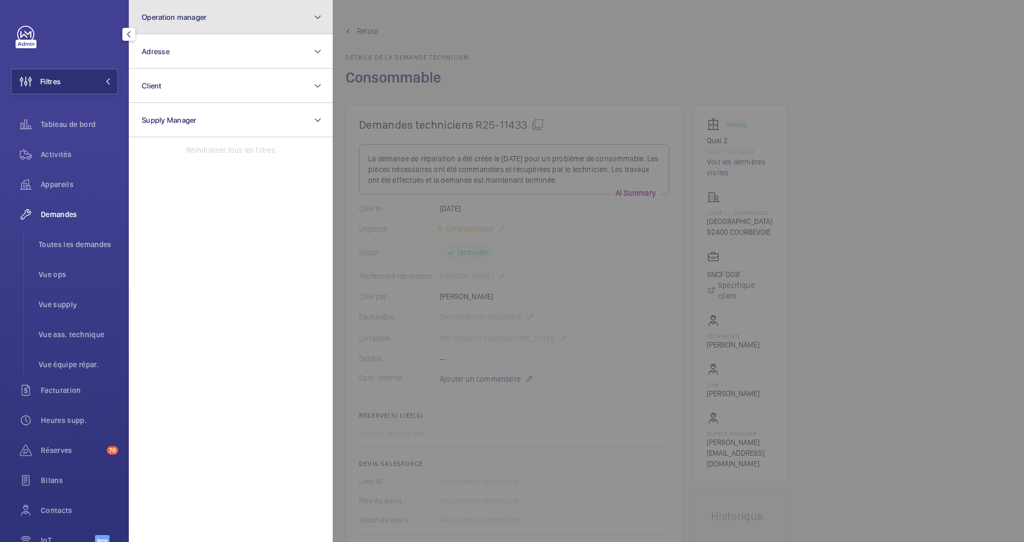
click at [311, 22] on button "Operation manager" at bounding box center [231, 17] width 204 height 34
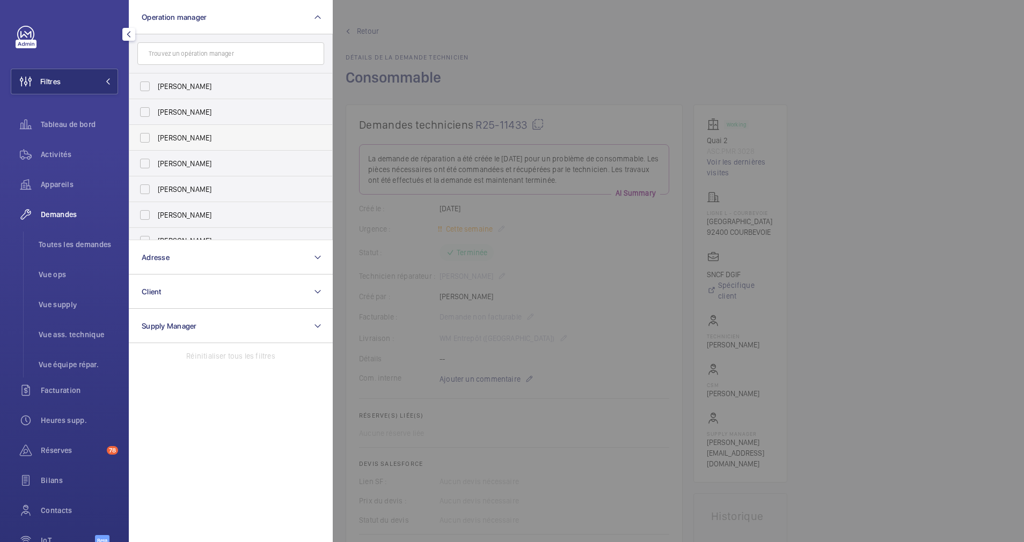
click at [140, 134] on label "[PERSON_NAME]" at bounding box center [222, 138] width 187 height 26
click at [140, 134] on input "[PERSON_NAME]" at bounding box center [144, 137] width 21 height 21
checkbox input "true"
click at [63, 188] on span "Appareils" at bounding box center [79, 184] width 77 height 11
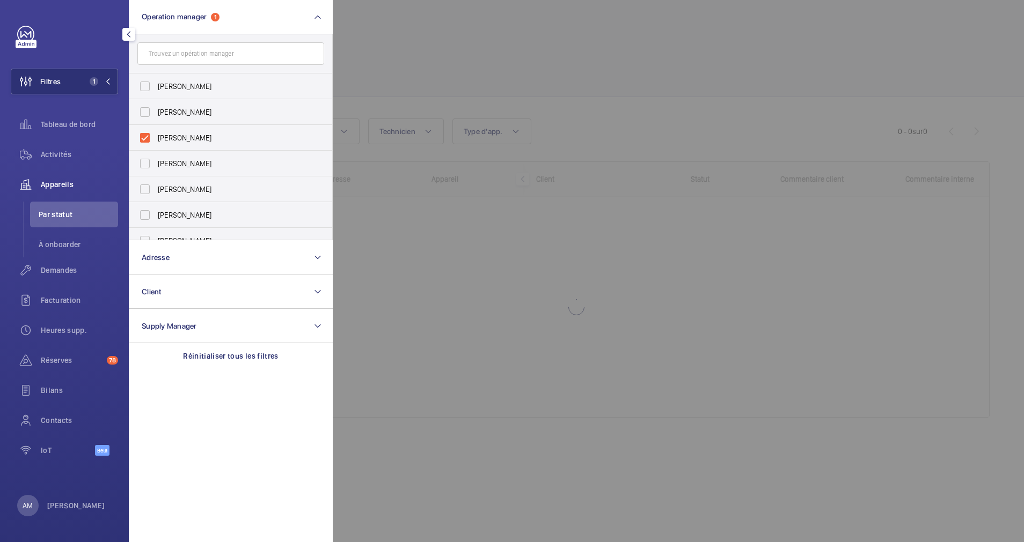
click at [581, 45] on div at bounding box center [845, 271] width 1024 height 542
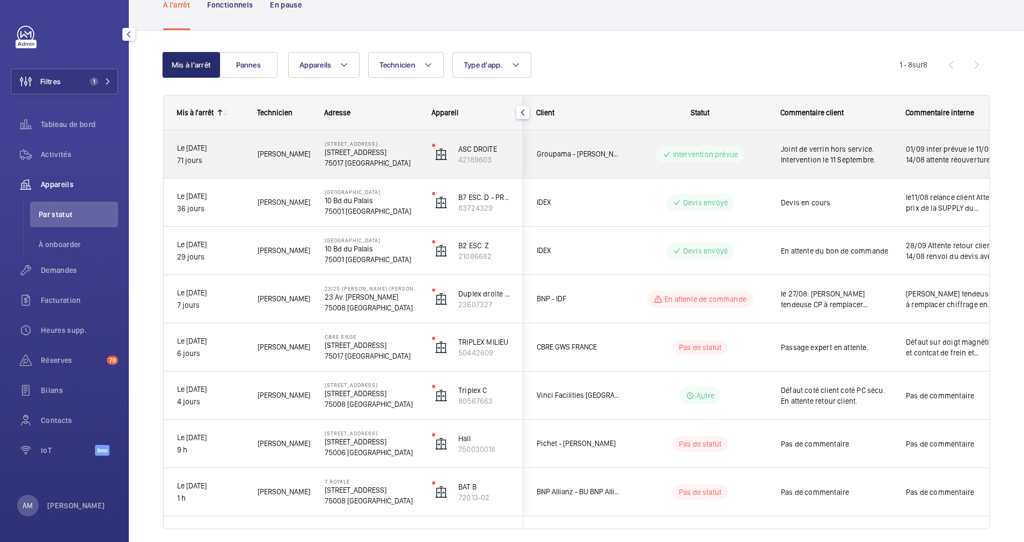
scroll to position [105, 0]
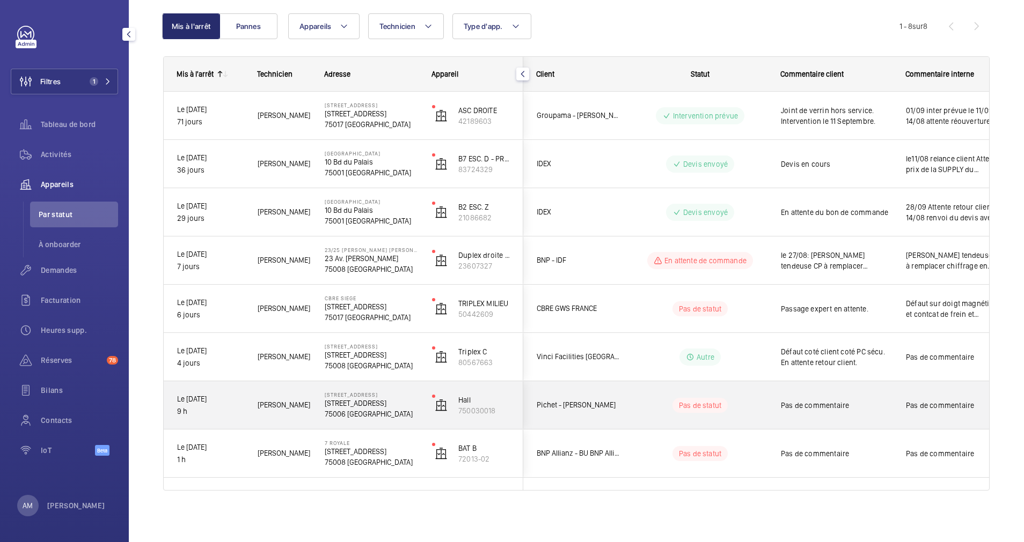
click at [655, 407] on wm-front-pills-cell "Pas de statut" at bounding box center [700, 405] width 134 height 15
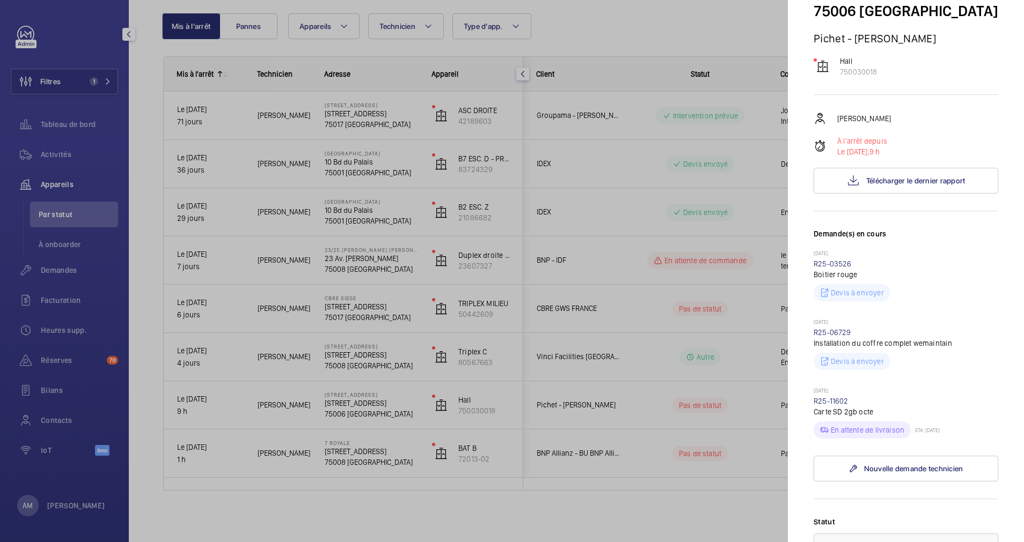
scroll to position [161, 0]
